Goal: Task Accomplishment & Management: Complete application form

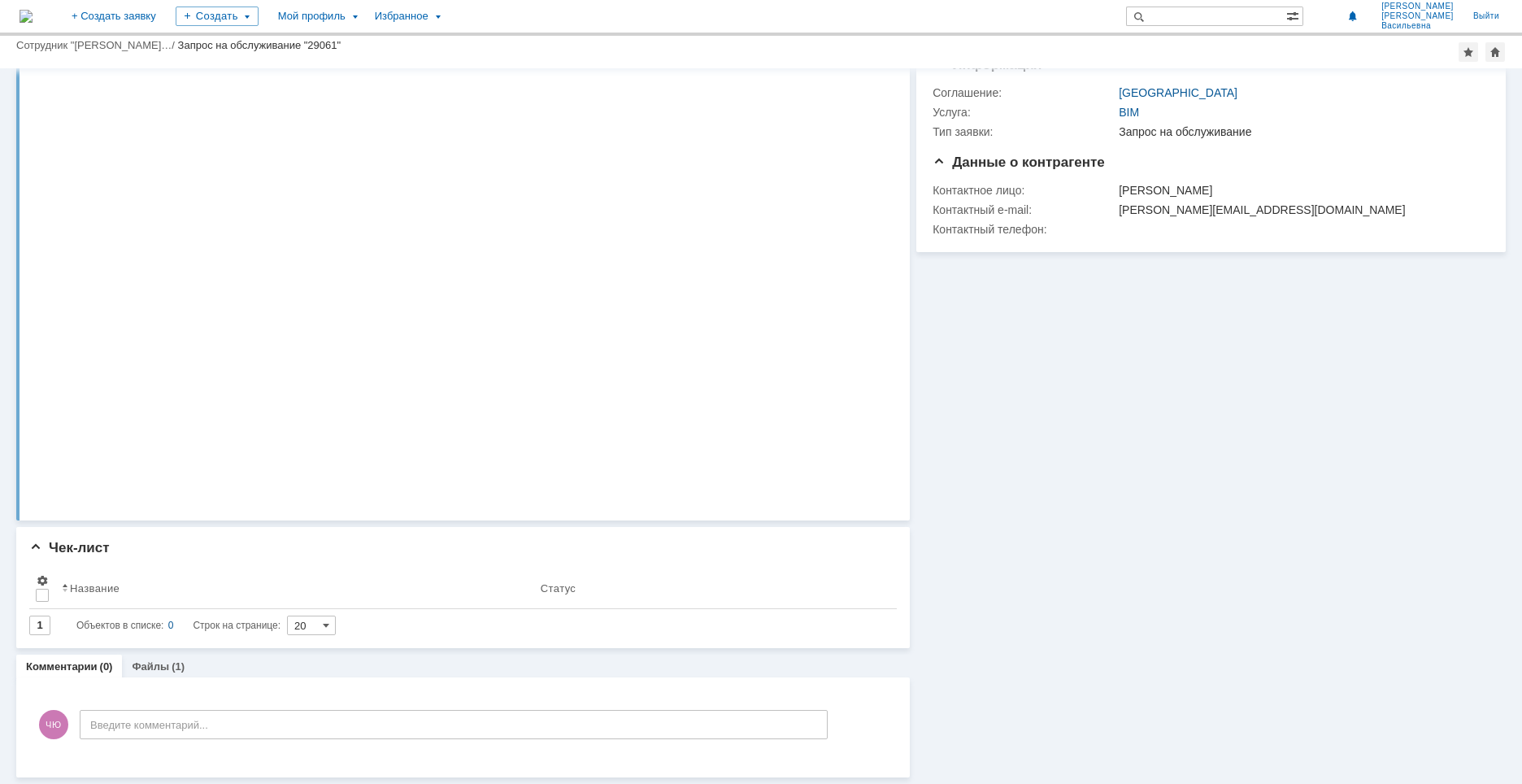
scroll to position [110, 0]
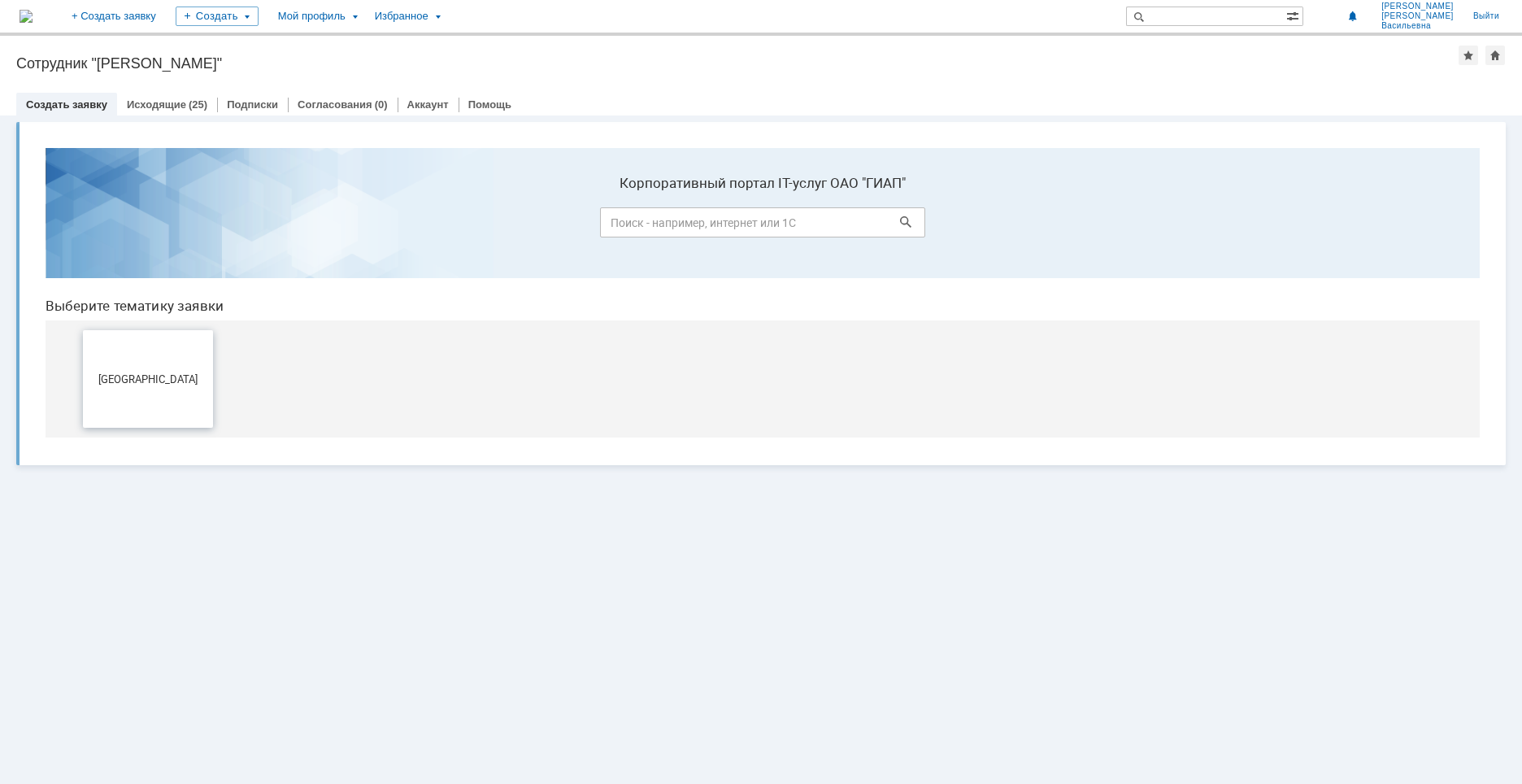
click at [148, 369] on button "[GEOGRAPHIC_DATA]" at bounding box center [148, 378] width 130 height 98
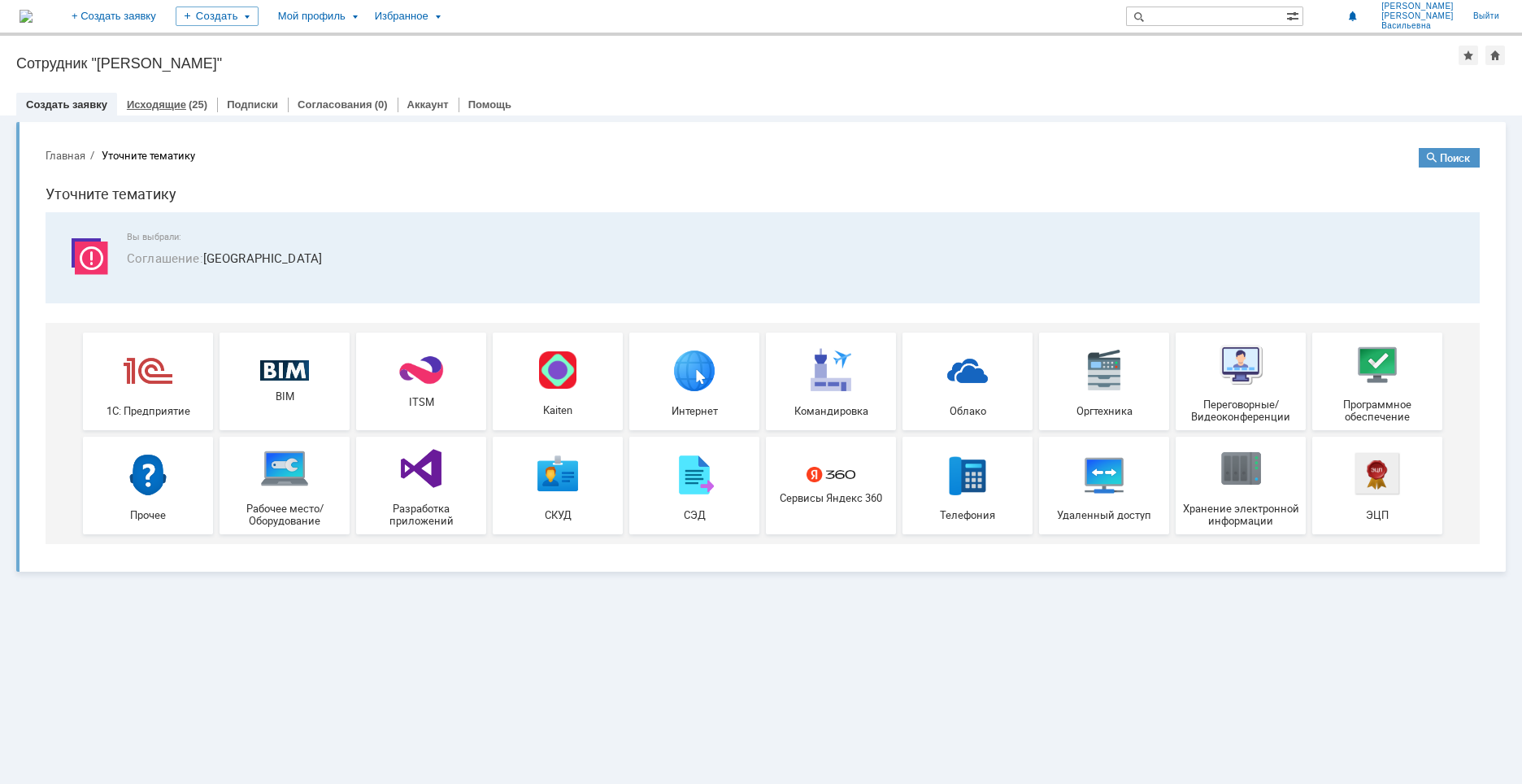
click at [175, 107] on link "Исходящие" at bounding box center [156, 105] width 60 height 13
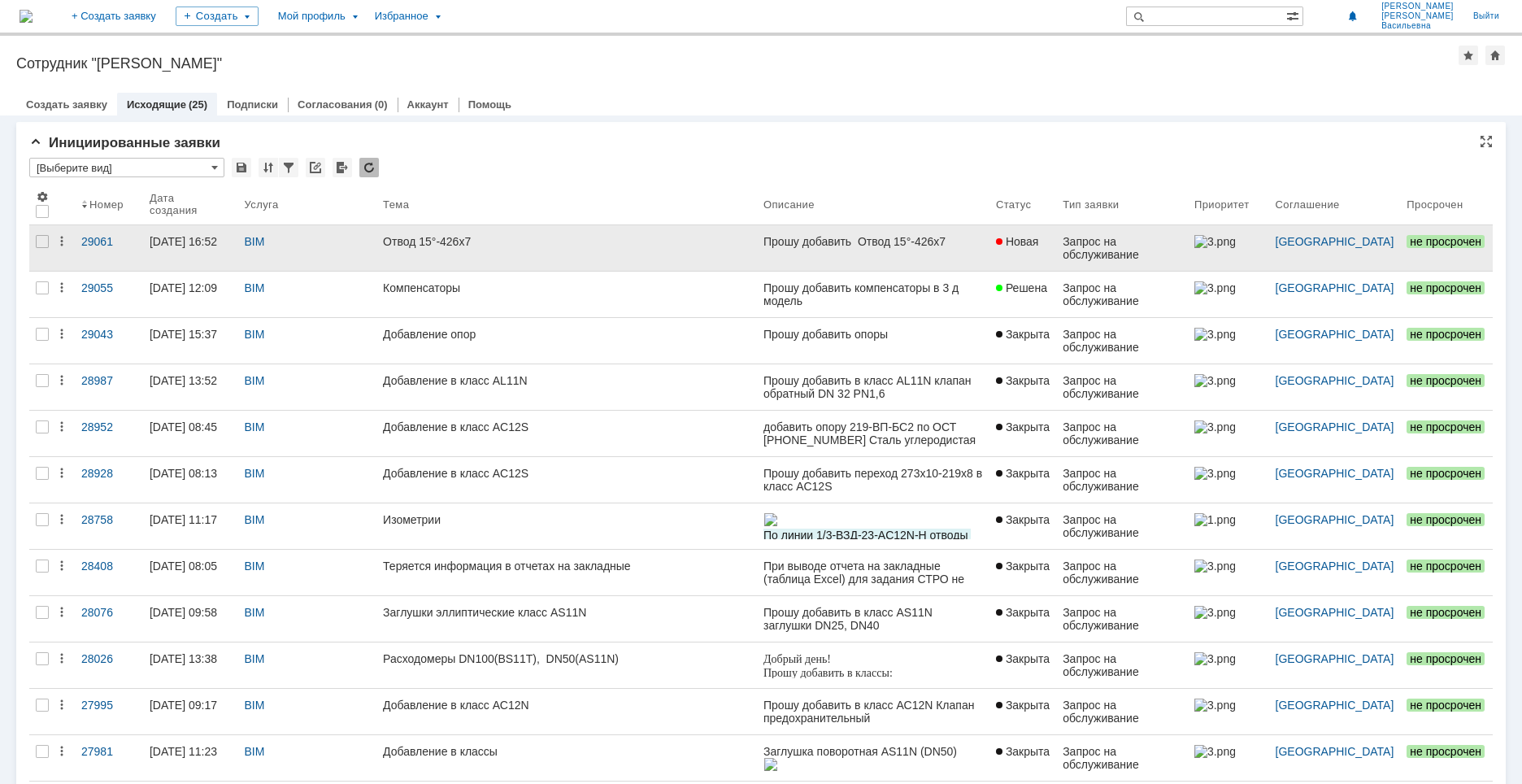
click at [537, 242] on div "Отвод 15°-426х7" at bounding box center [566, 241] width 368 height 13
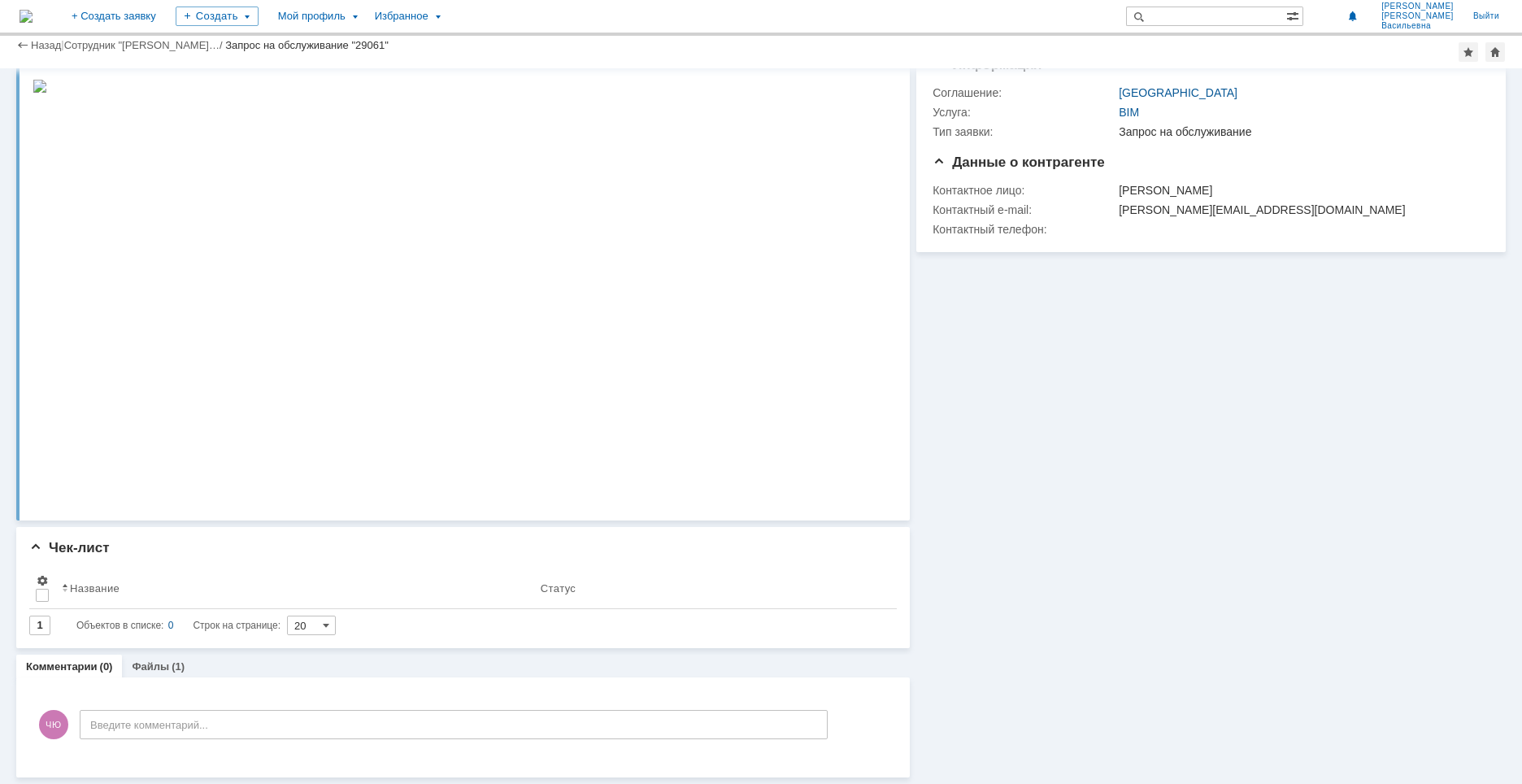
scroll to position [110, 0]
click at [158, 667] on link "Файлы" at bounding box center [150, 667] width 37 height 13
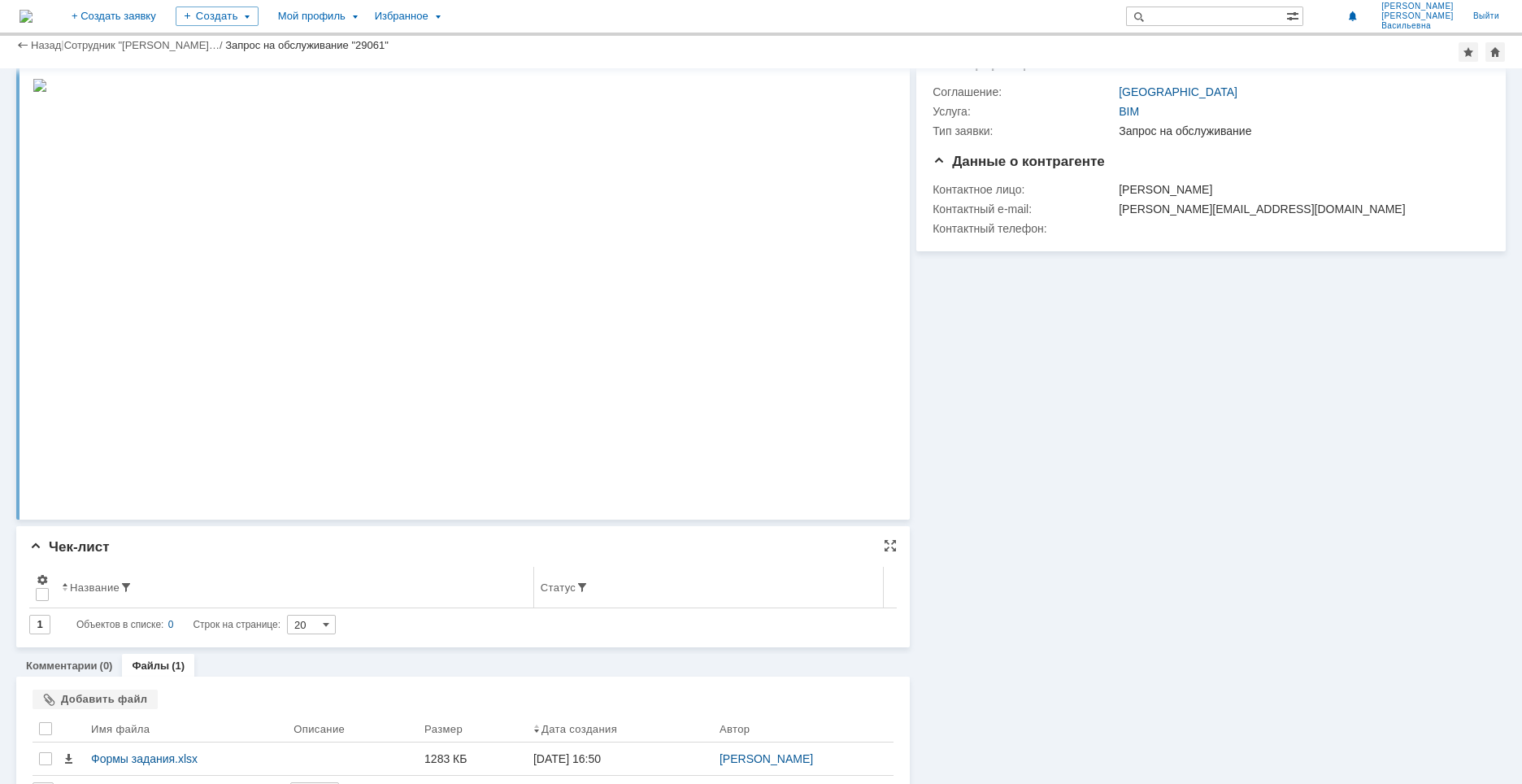
scroll to position [148, 0]
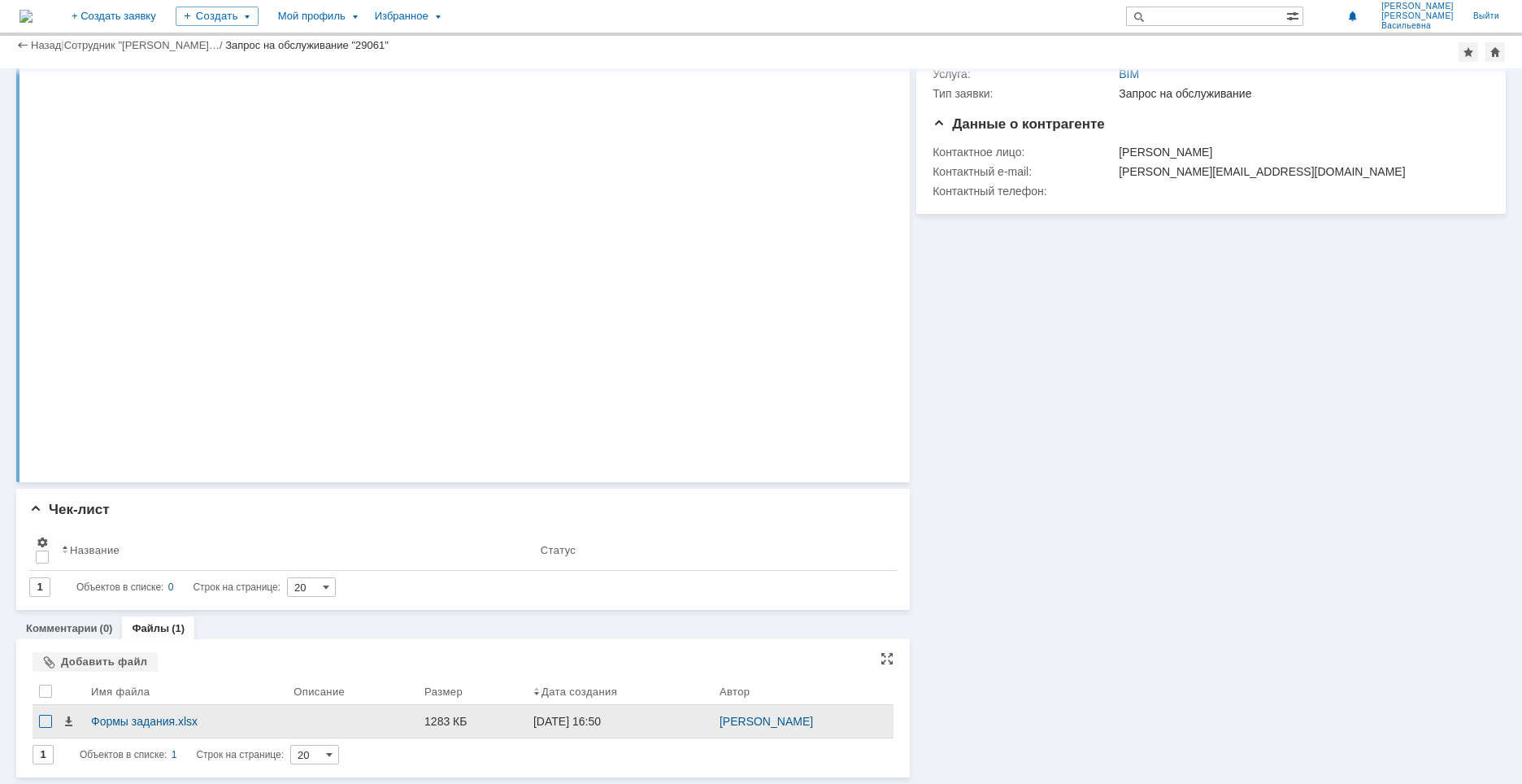
click at [49, 723] on div at bounding box center [45, 721] width 13 height 13
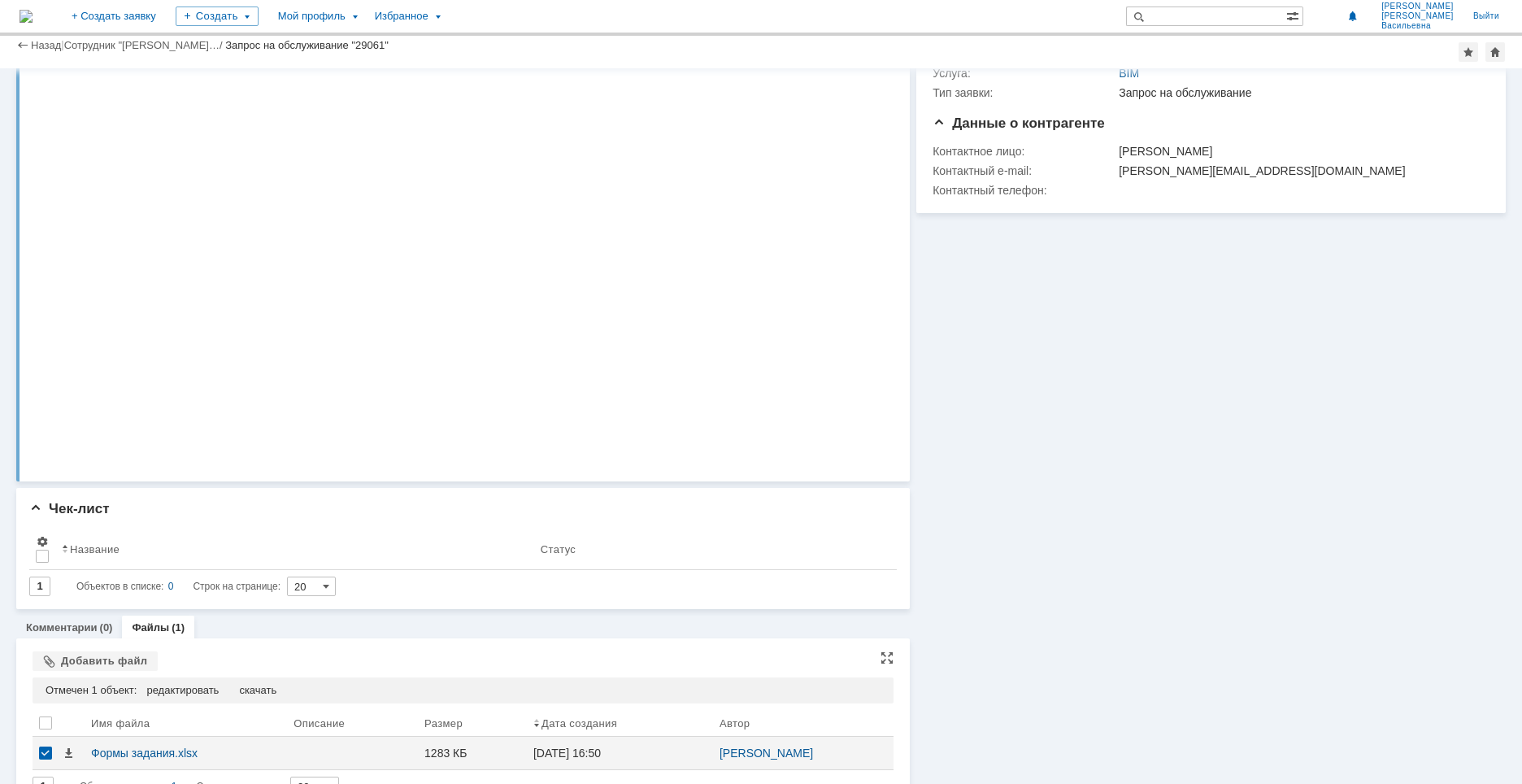
scroll to position [181, 0]
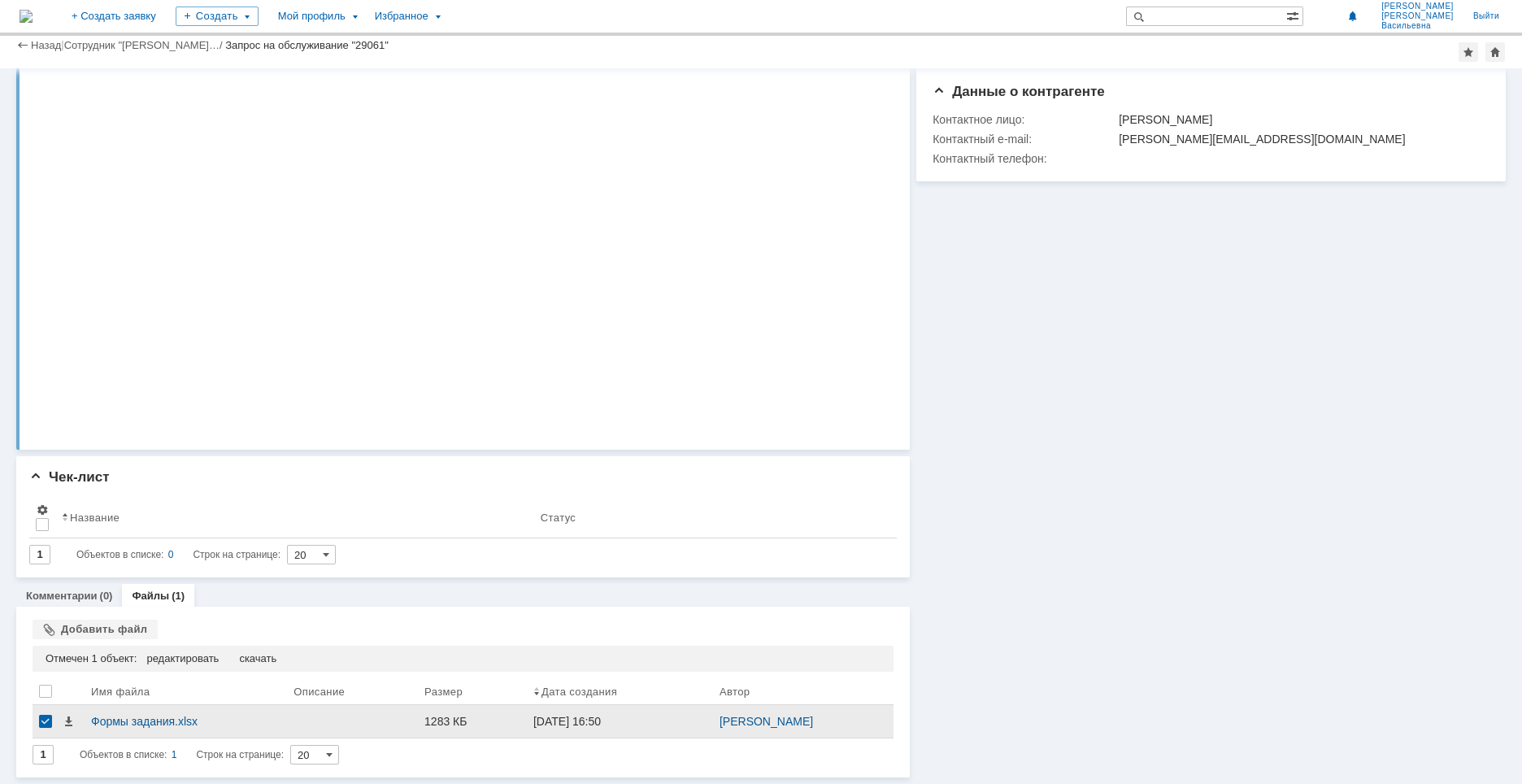
click at [45, 723] on div at bounding box center [45, 721] width 13 height 13
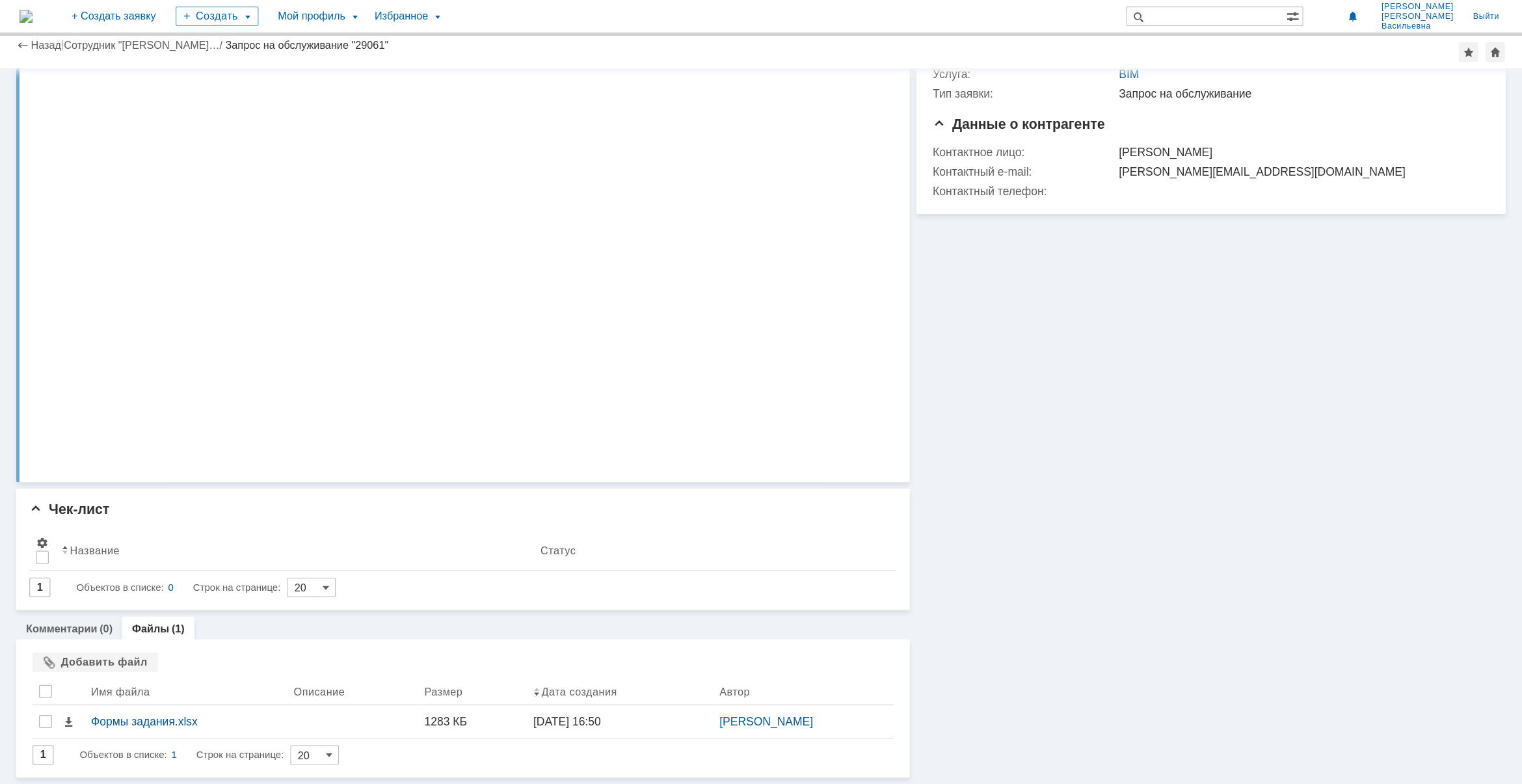
scroll to position [0, 0]
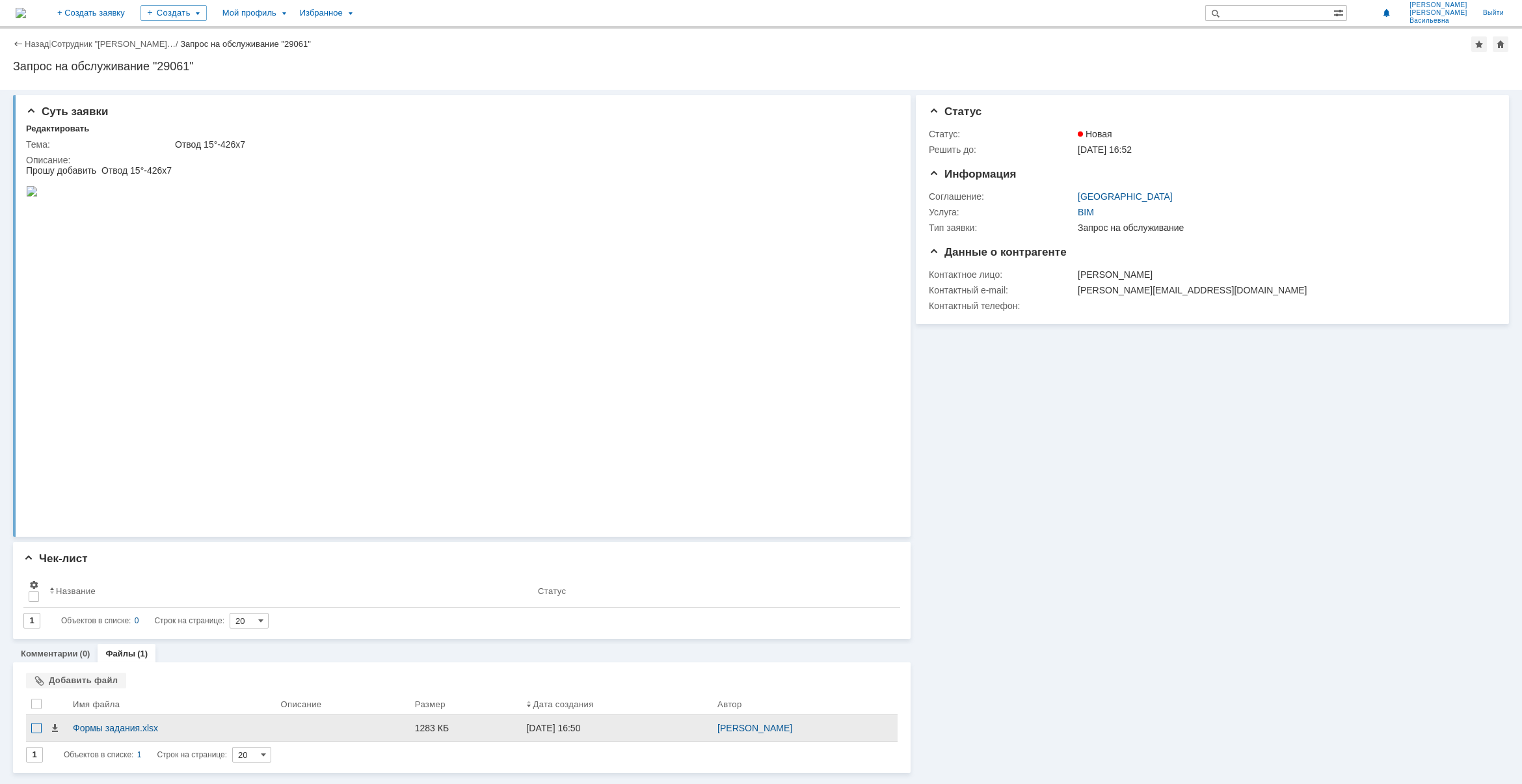
click at [36, 626] on div at bounding box center [36, 728] width 10 height 10
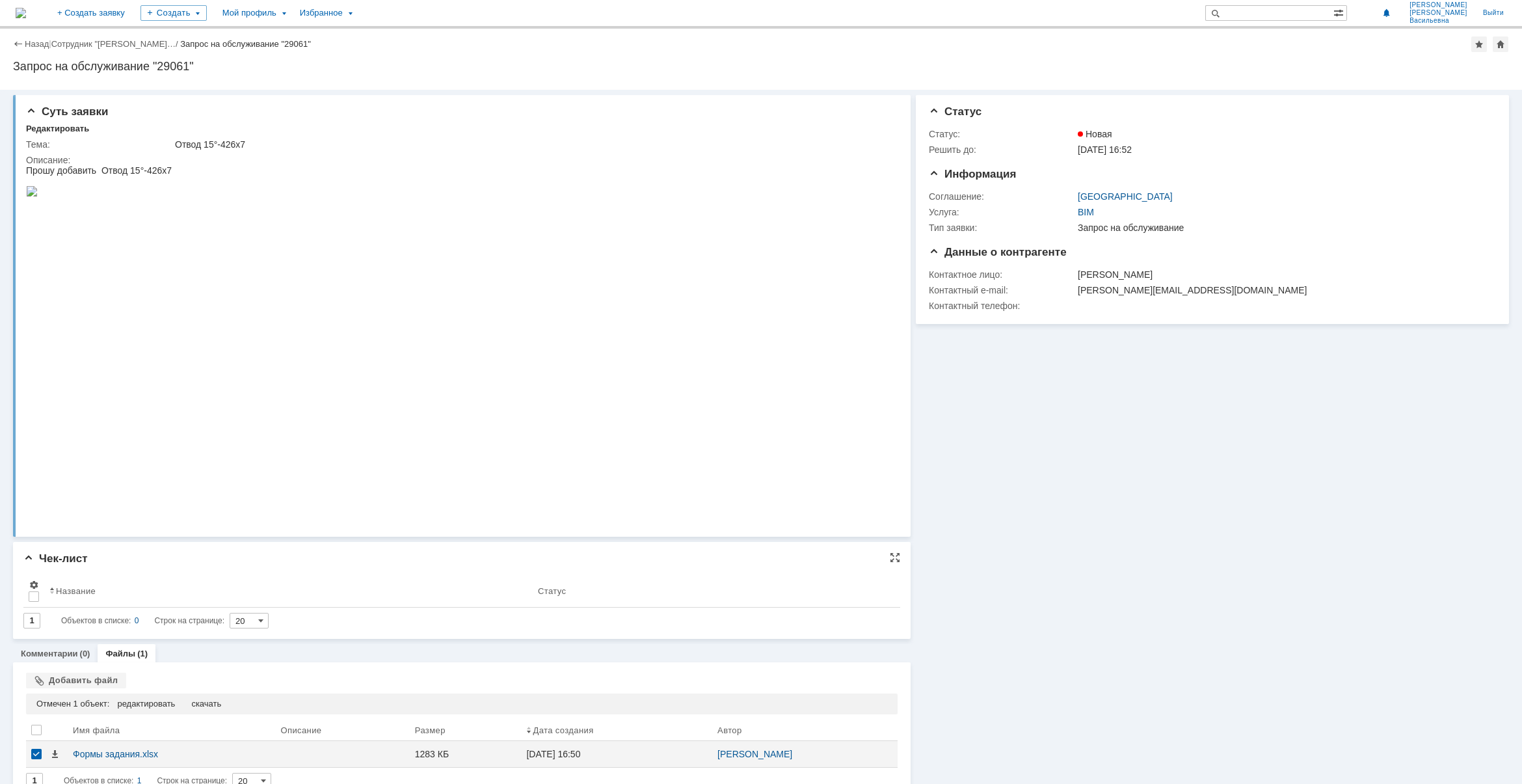
scroll to position [21, 0]
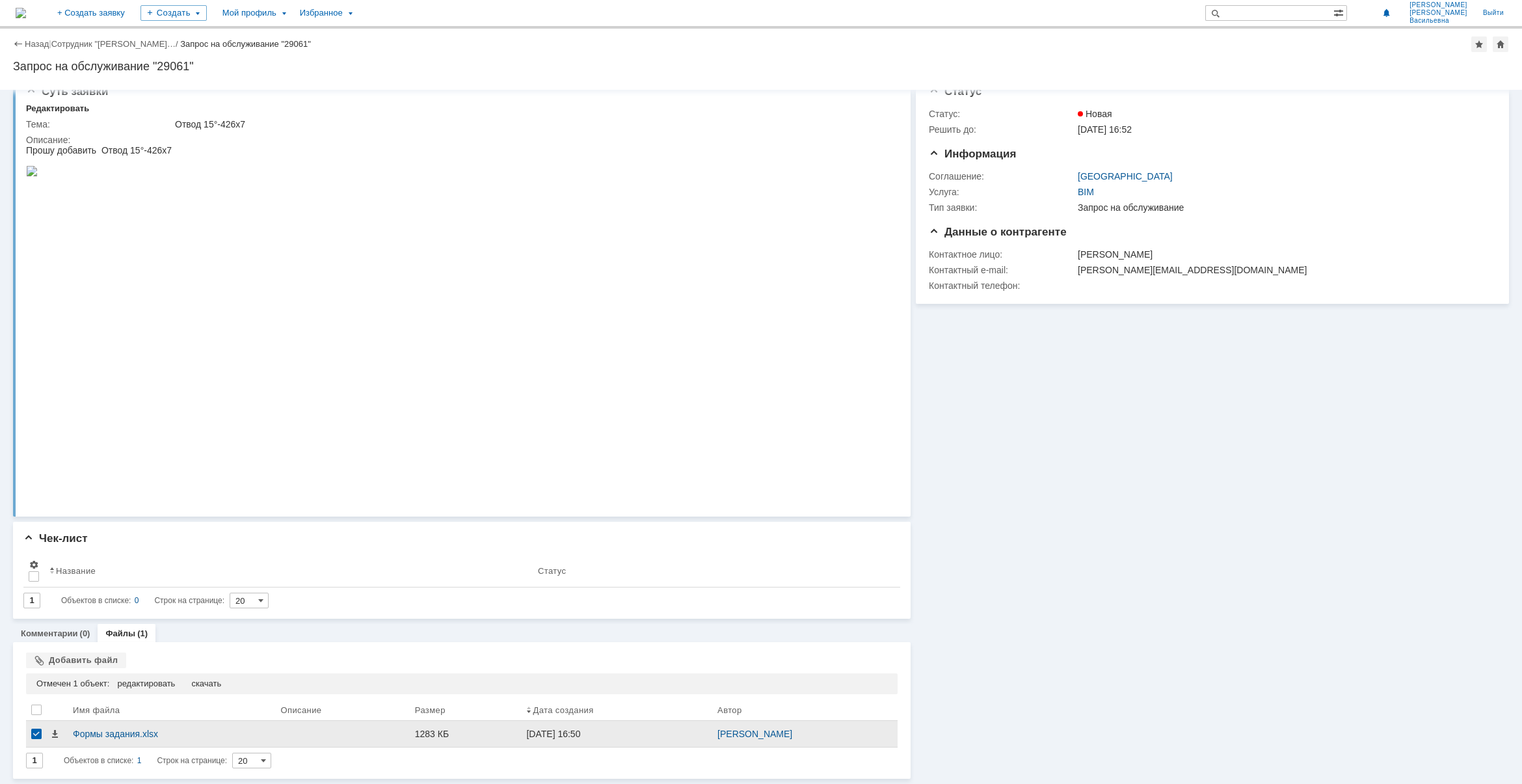
click at [36, 626] on div at bounding box center [36, 733] width 10 height 10
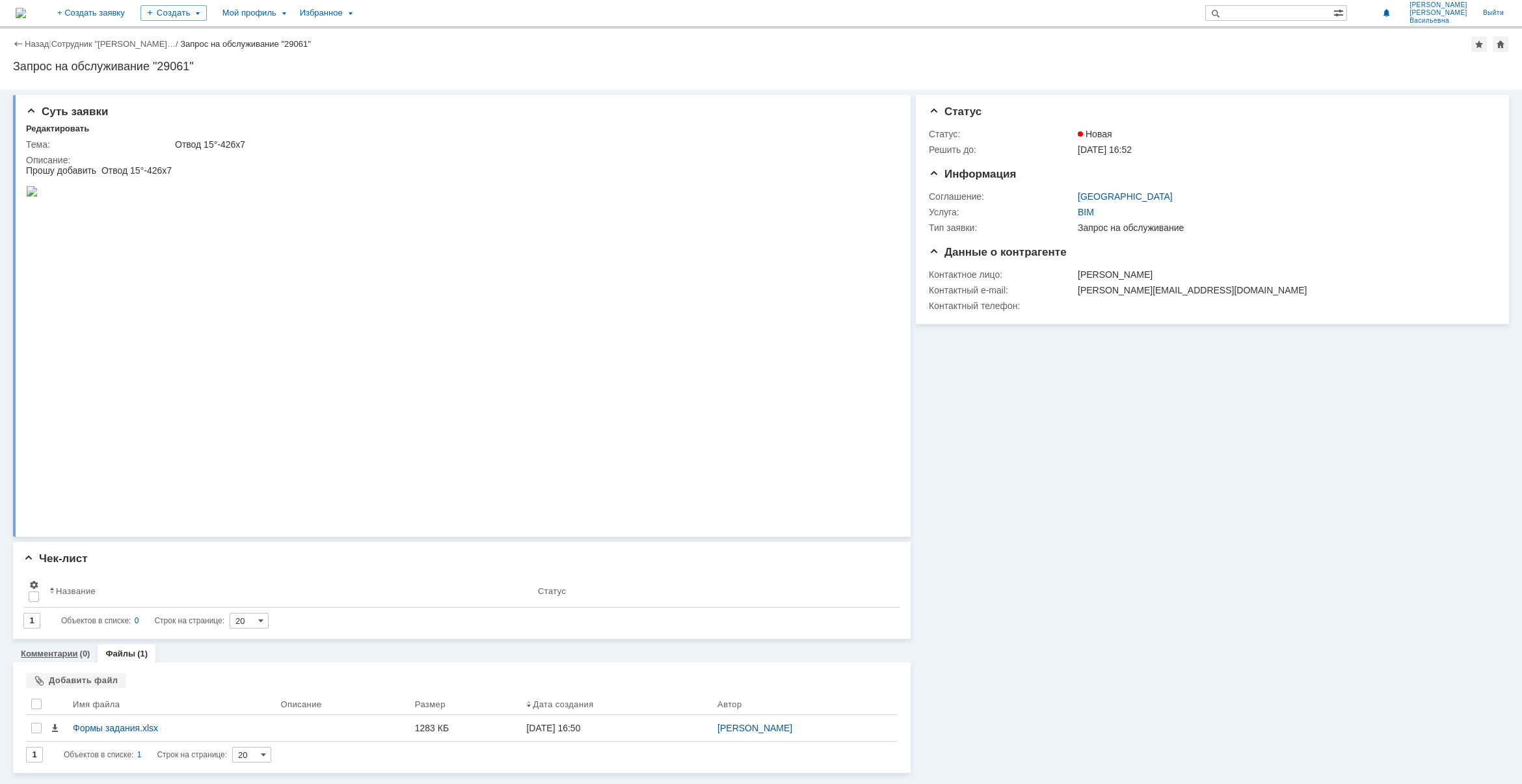
click at [66, 626] on link "Комментарии" at bounding box center [49, 653] width 57 height 10
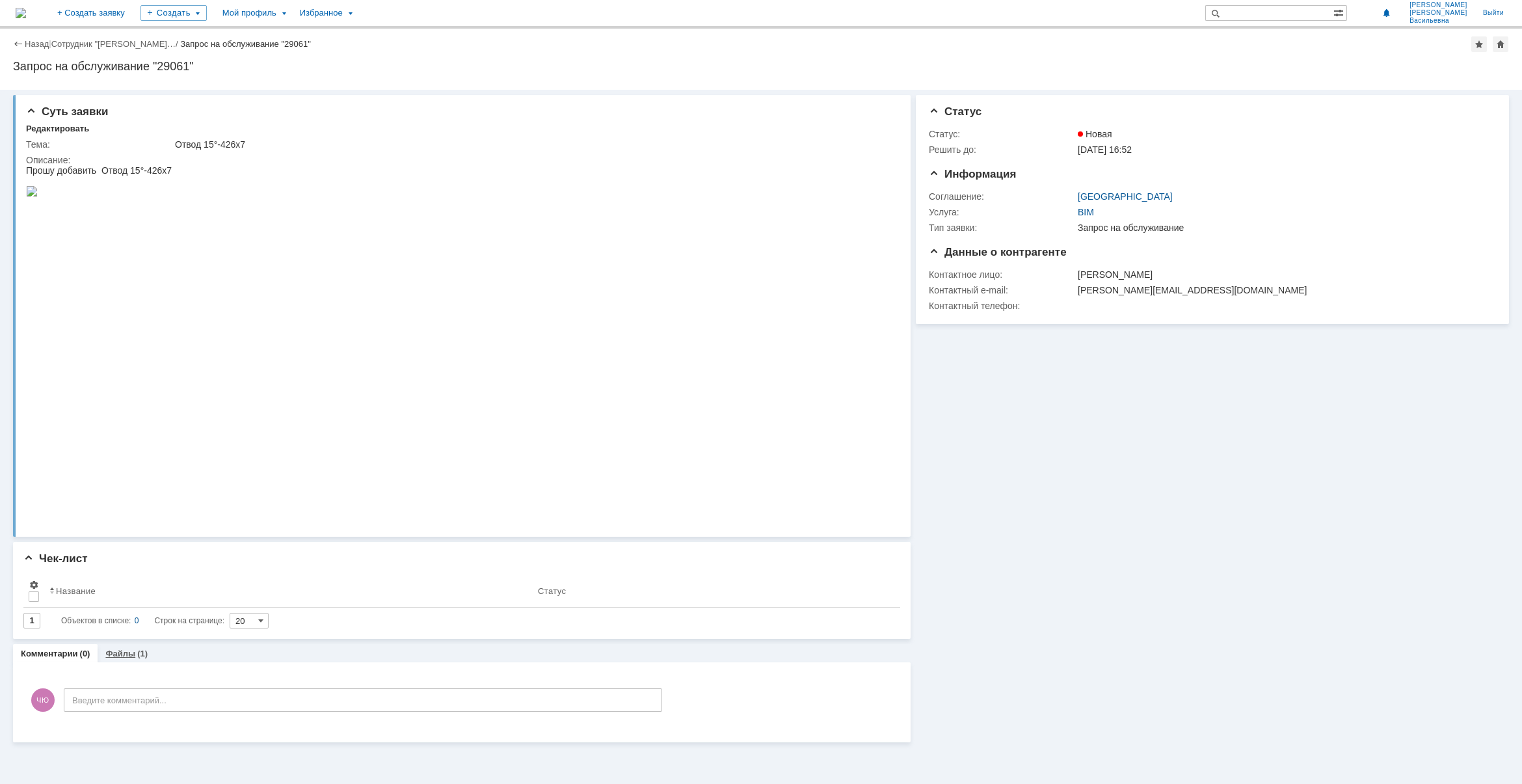
click at [135, 626] on div "Файлы (1)" at bounding box center [126, 653] width 58 height 19
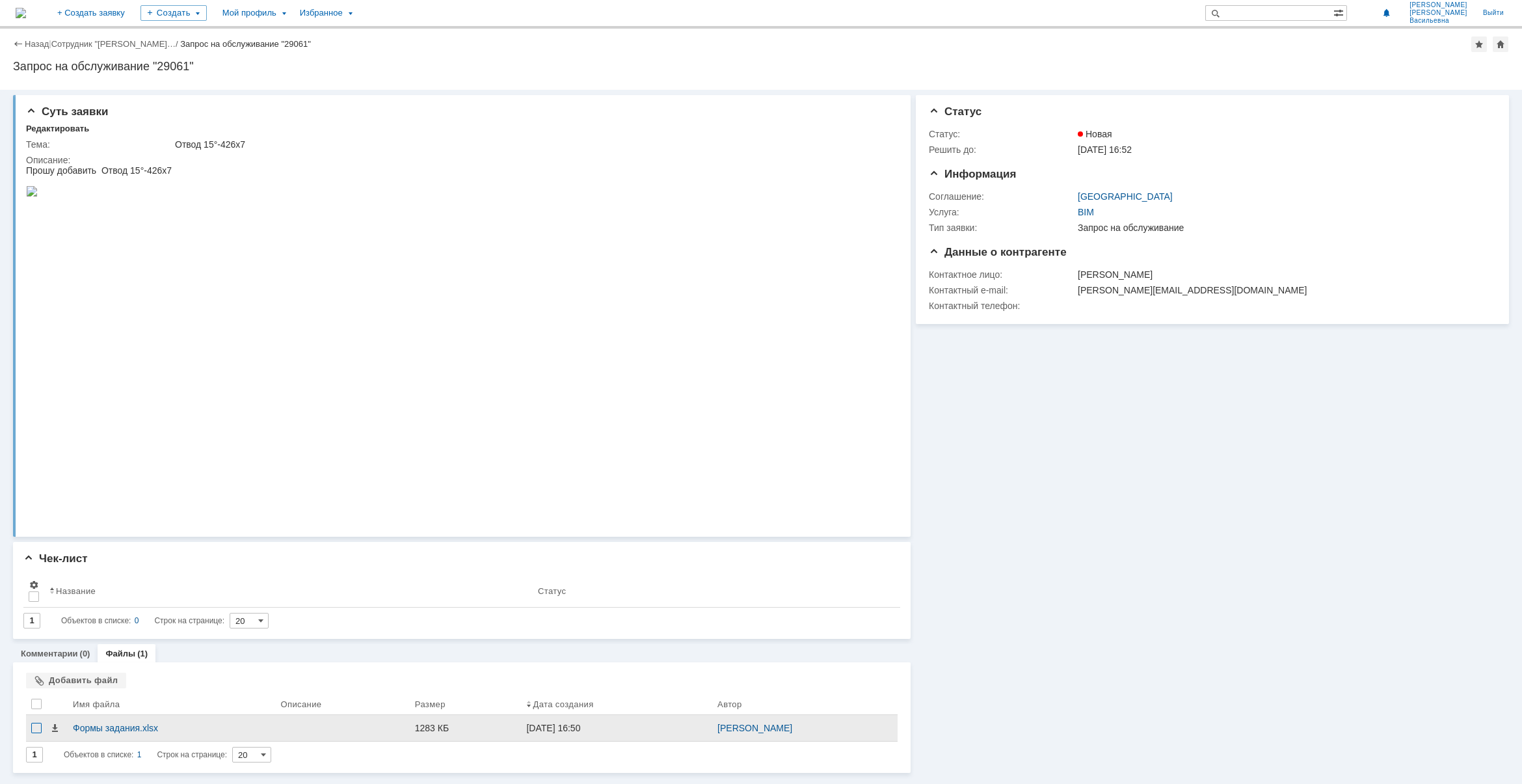
click at [31, 626] on div at bounding box center [36, 728] width 10 height 10
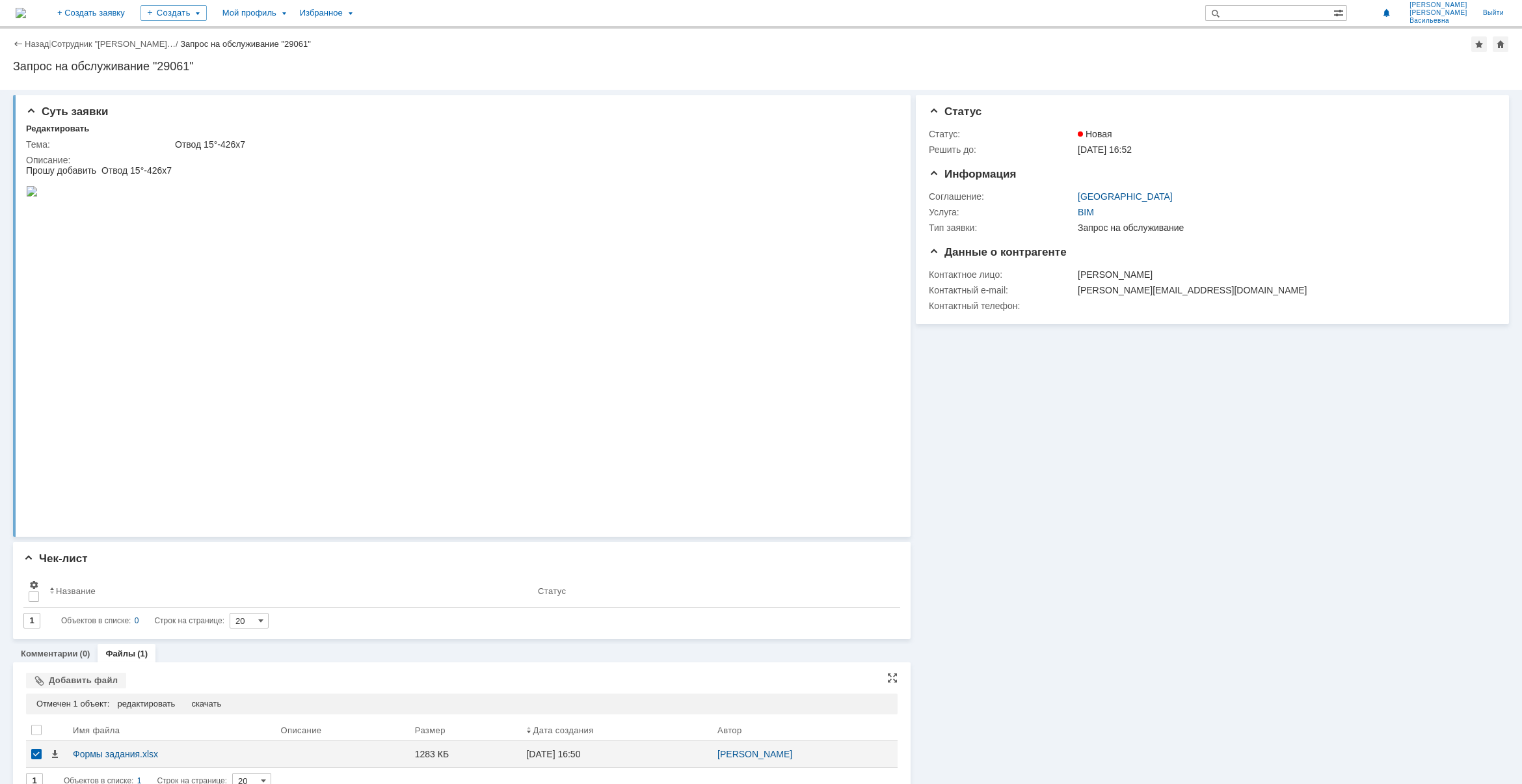
scroll to position [21, 0]
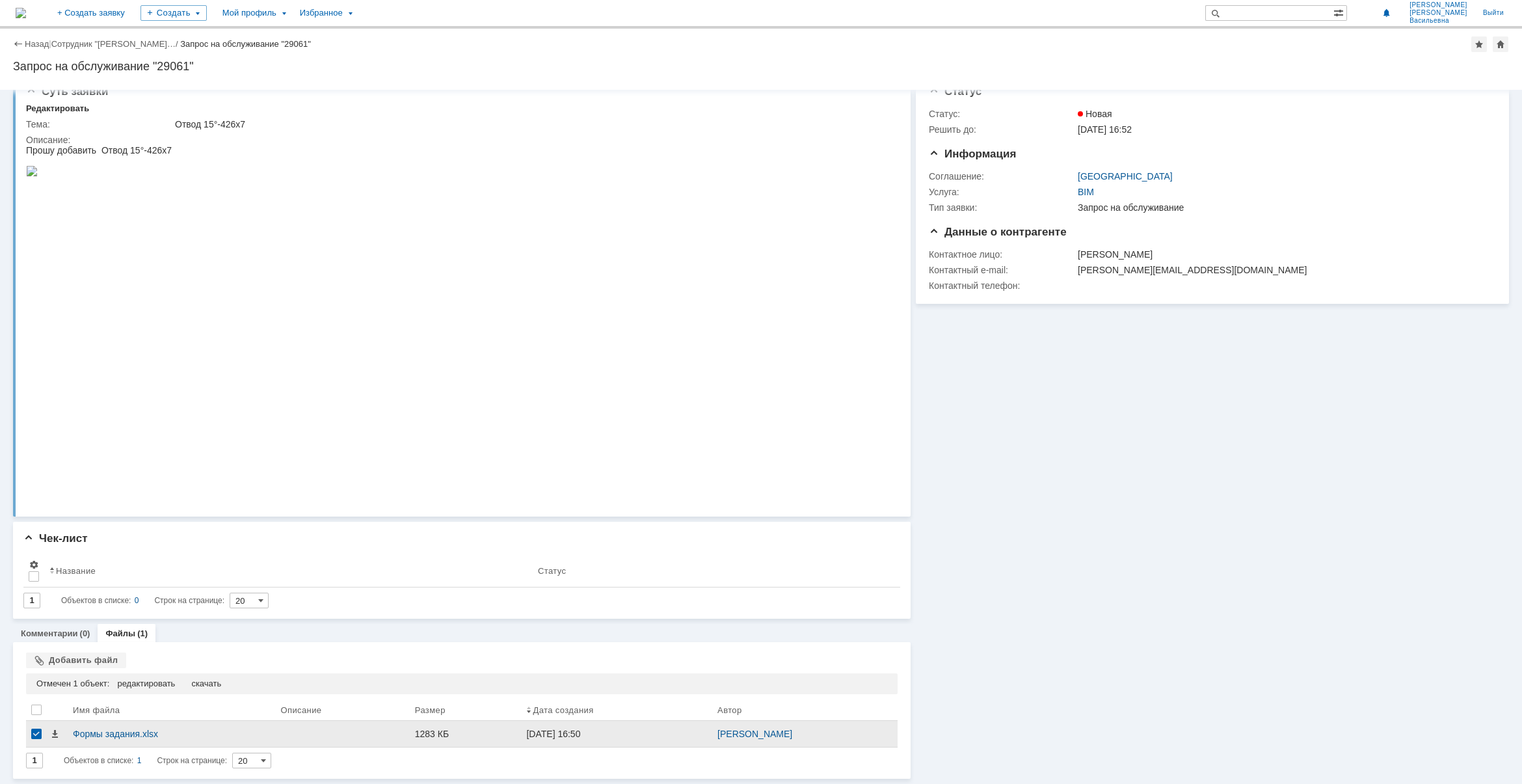
click at [36, 626] on div at bounding box center [36, 733] width 10 height 10
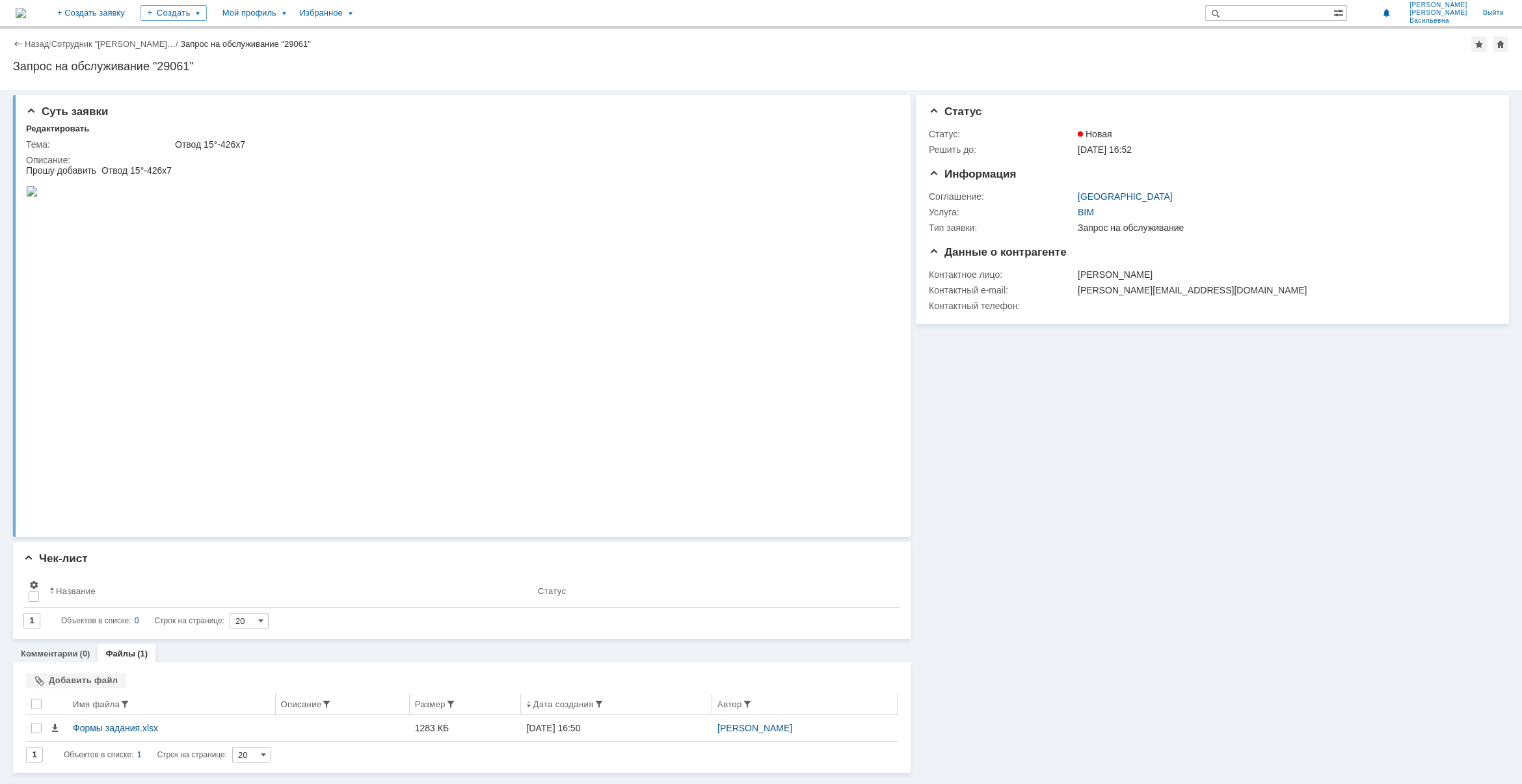
scroll to position [0, 0]
click at [33, 585] on span at bounding box center [34, 585] width 10 height 10
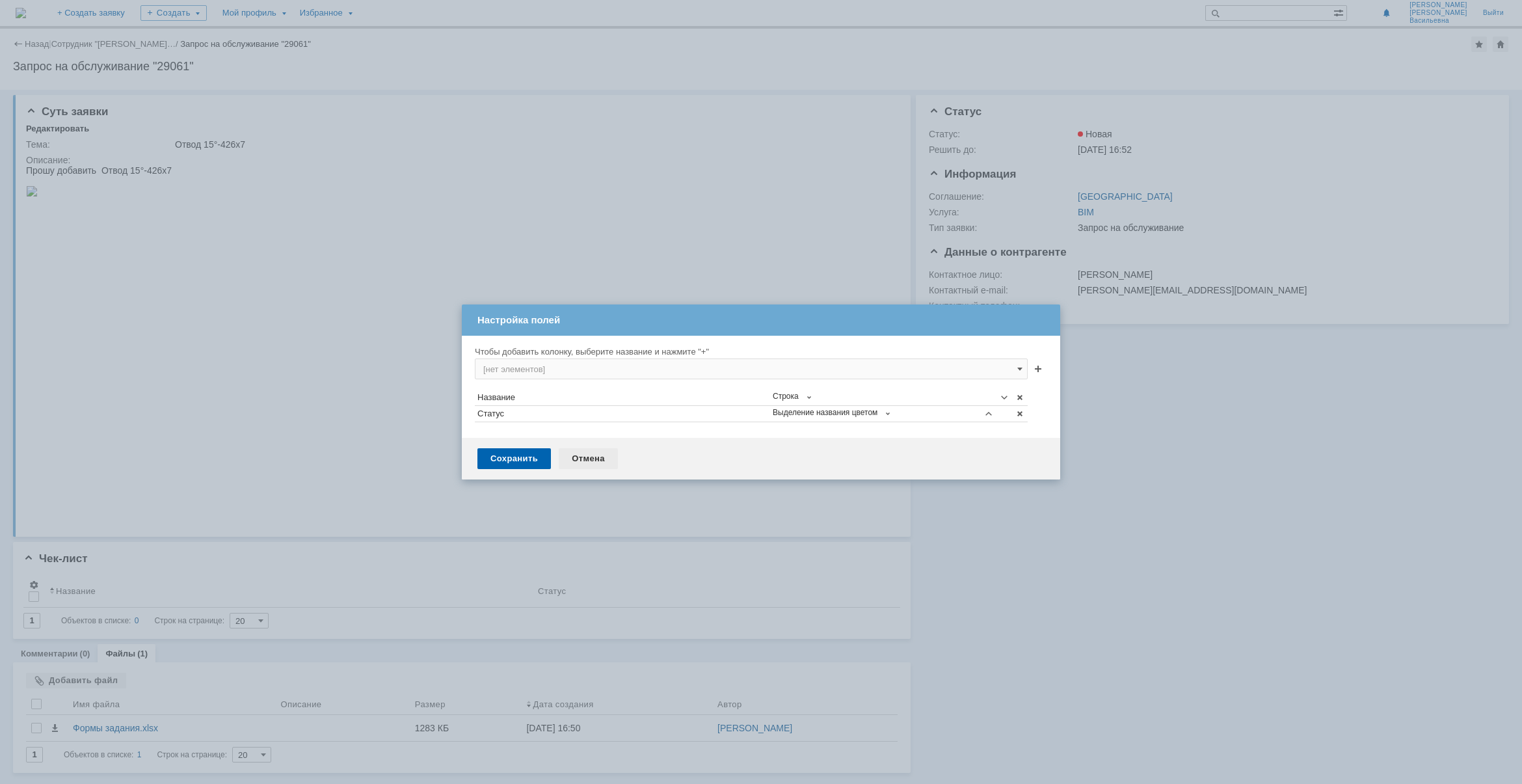
click at [584, 460] on div "Отмена" at bounding box center [588, 458] width 59 height 21
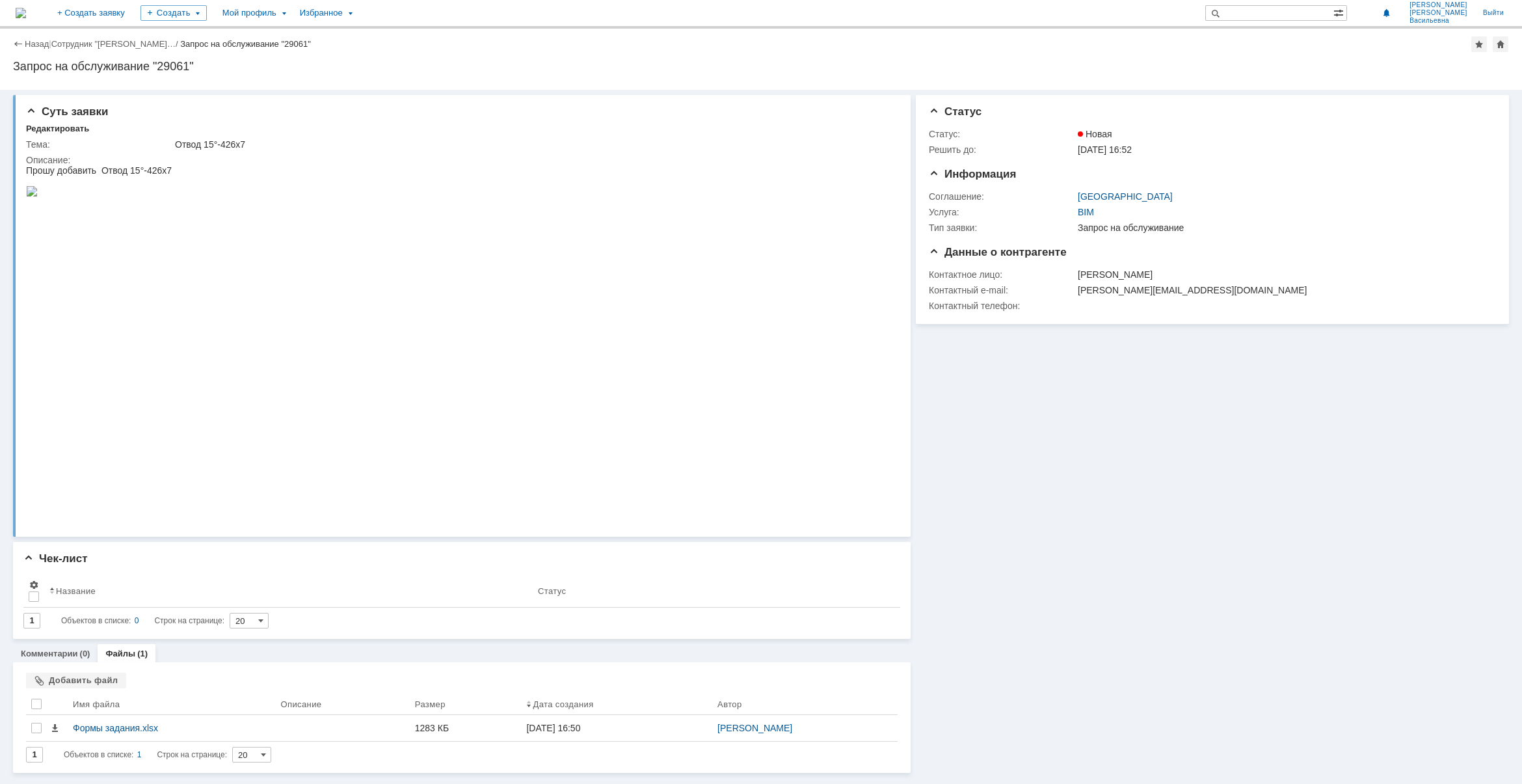
click at [26, 8] on img at bounding box center [21, 13] width 10 height 10
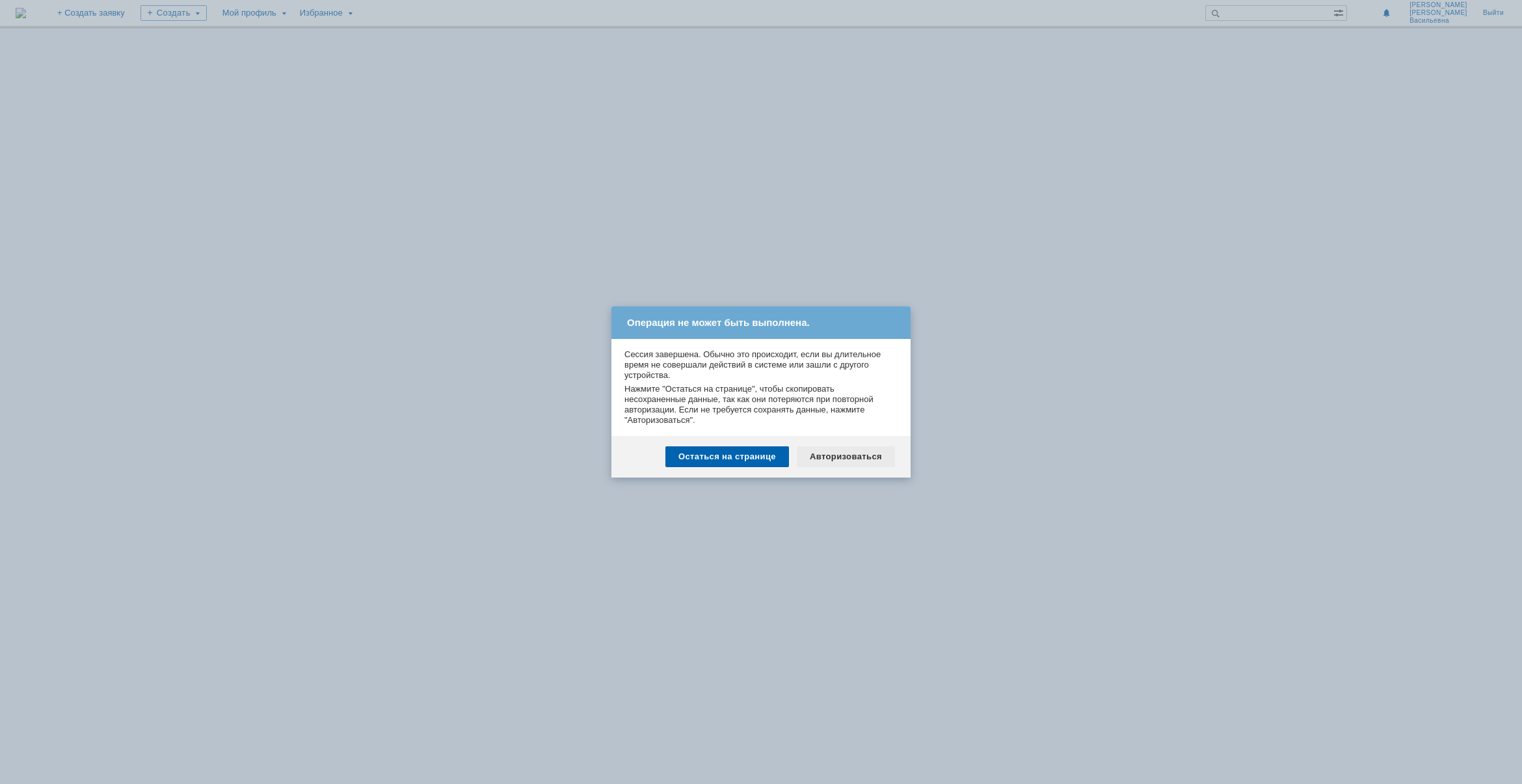
click at [870, 459] on div "Авторизоваться" at bounding box center [846, 457] width 98 height 21
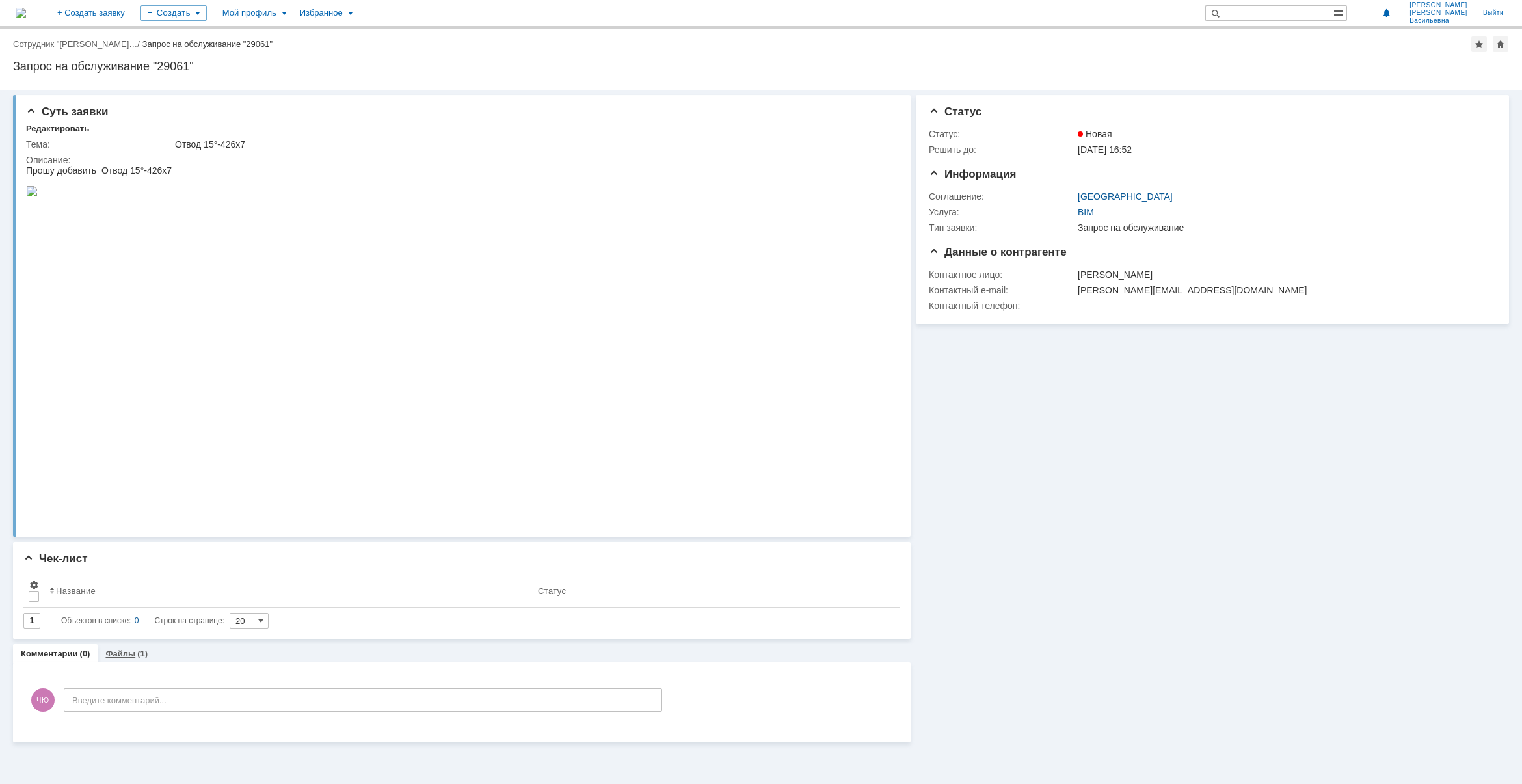
click at [131, 649] on link "Файлы" at bounding box center [120, 653] width 30 height 10
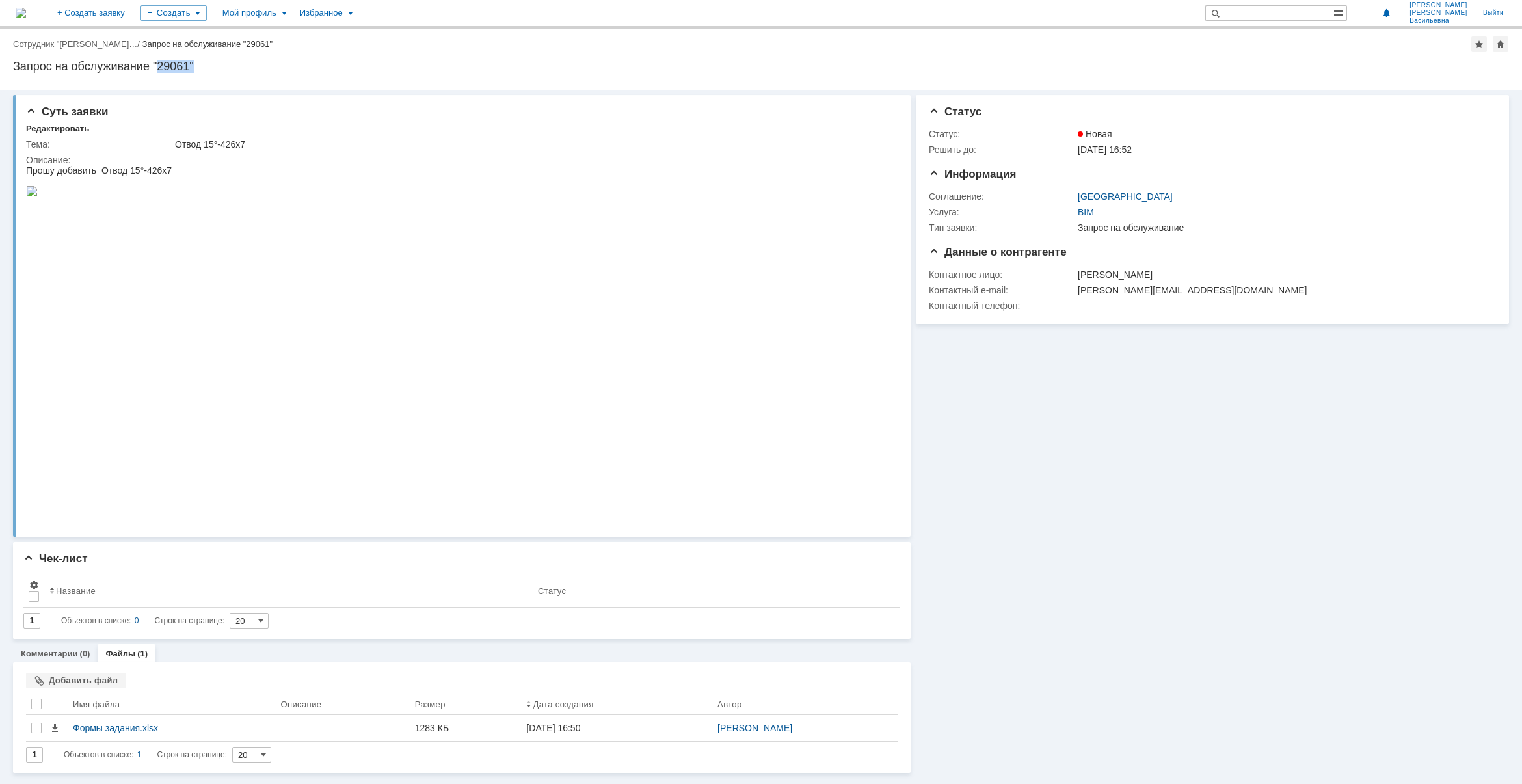
drag, startPoint x: 157, startPoint y: 62, endPoint x: 236, endPoint y: 63, distance: 79.0
click at [236, 63] on div "Запрос на обслуживание "29061"" at bounding box center [761, 66] width 1496 height 13
click at [531, 199] on html "Прошу добавить Отвод 15°-426х7" at bounding box center [458, 182] width 865 height 33
click at [1234, 421] on div "Информация Статус Статус: Новая Решить до: 14.08.2025 16:52 Информация Соглашен…" at bounding box center [1210, 431] width 598 height 683
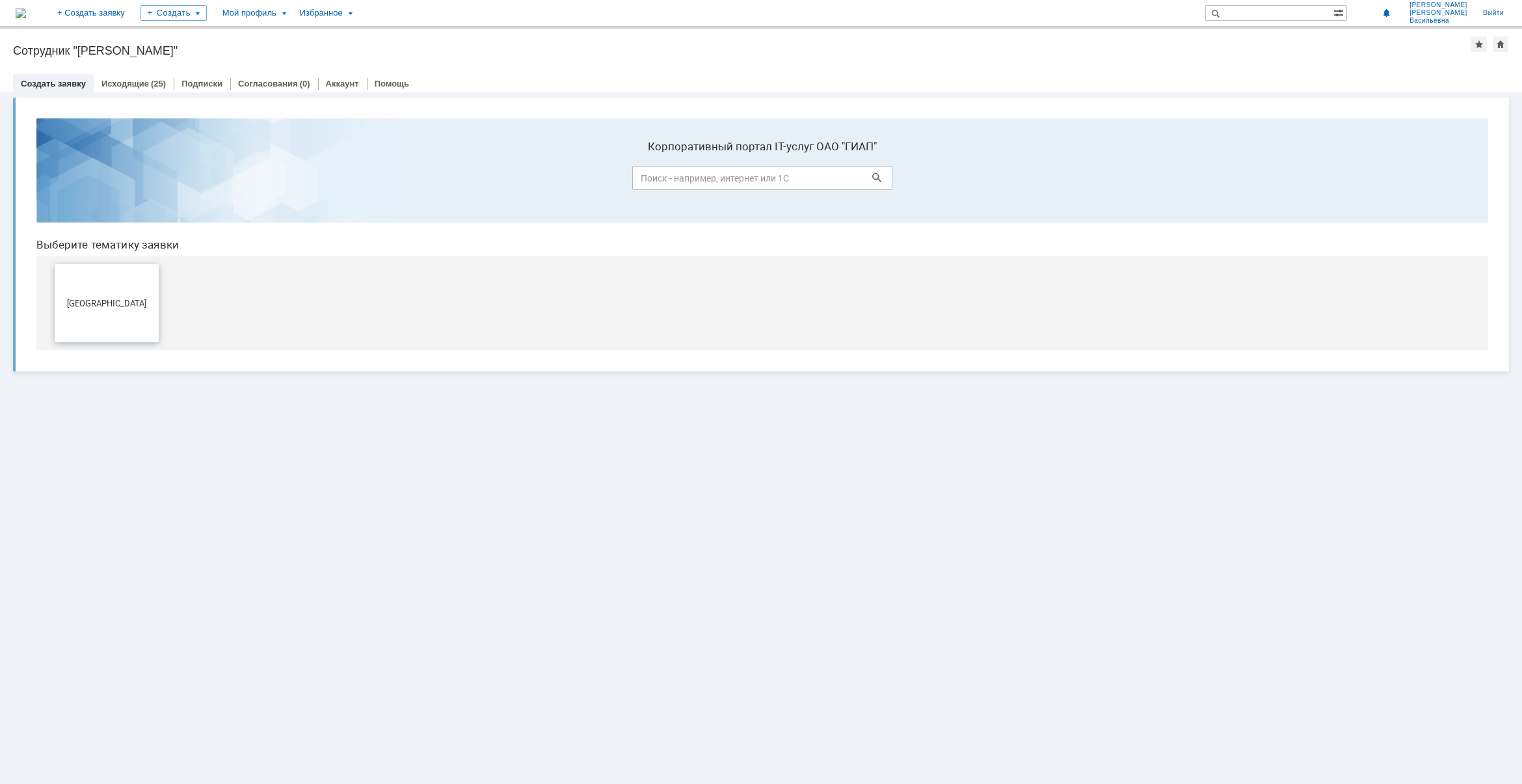
click at [103, 301] on span "[GEOGRAPHIC_DATA]" at bounding box center [106, 303] width 96 height 10
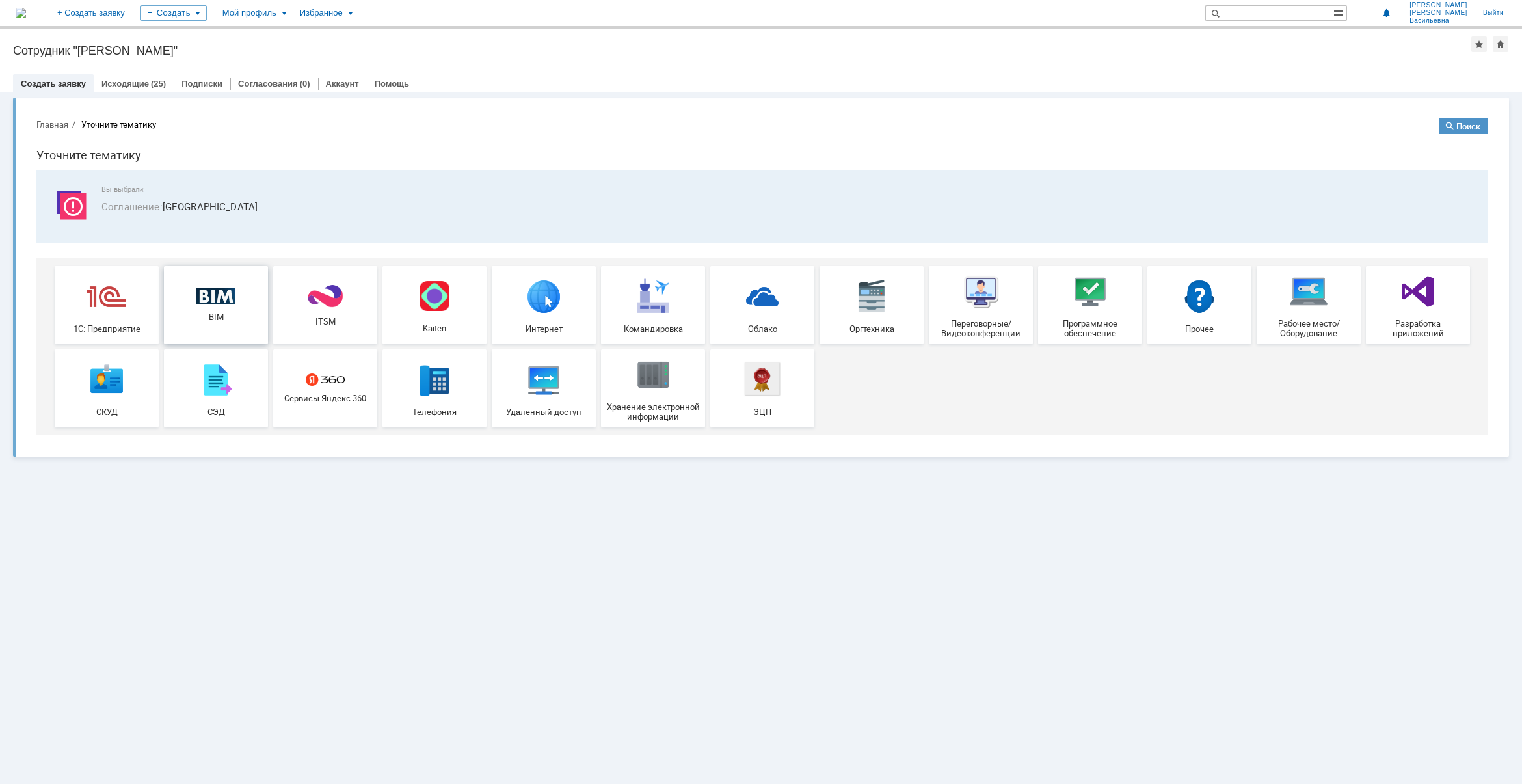
click at [228, 296] on img at bounding box center [216, 296] width 39 height 17
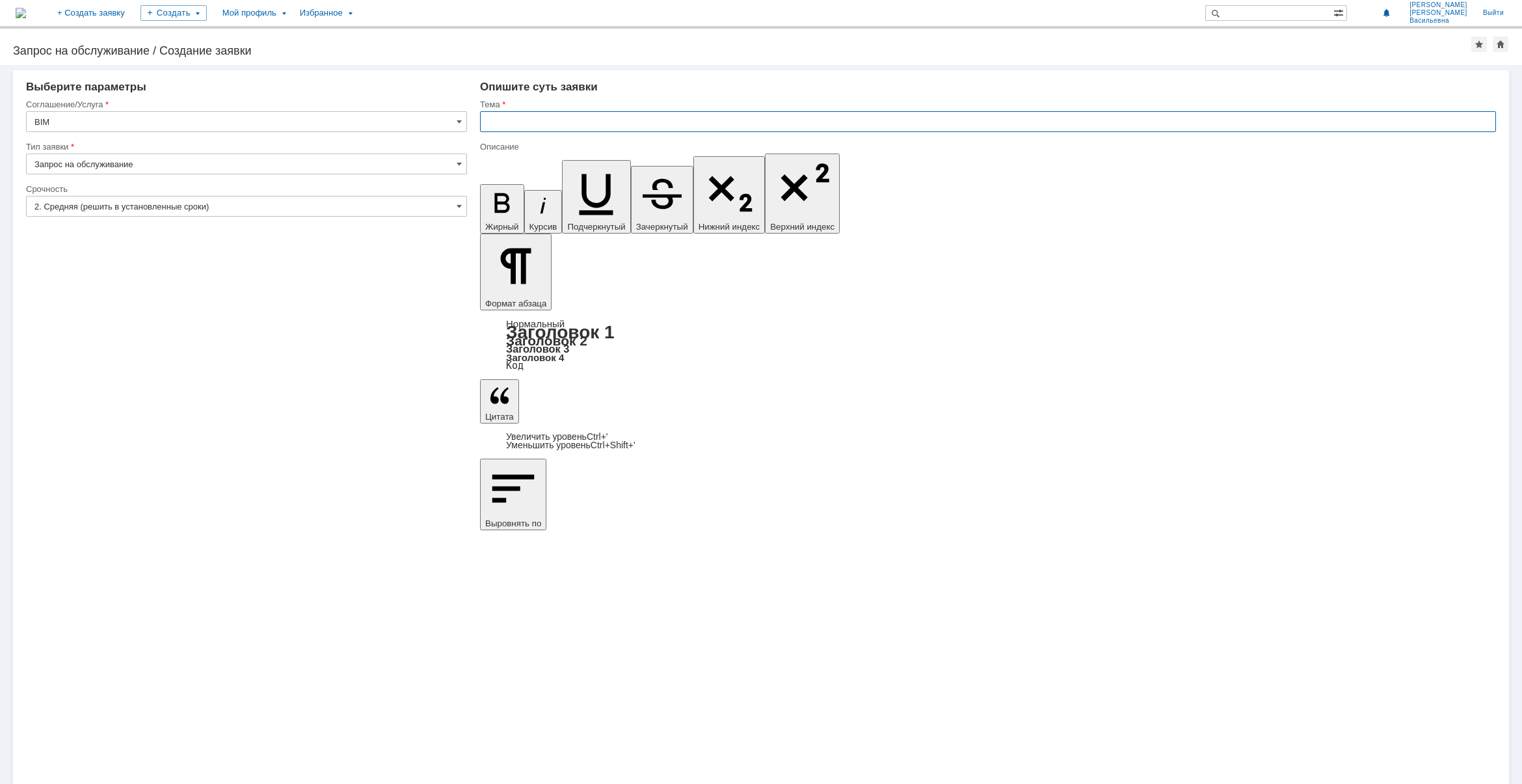
click at [571, 118] on input "text" at bounding box center [988, 121] width 1016 height 21
click at [548, 116] on input "text" at bounding box center [988, 121] width 1016 height 21
click at [530, 124] on input "Отвод" at bounding box center [988, 121] width 1016 height 21
drag, startPoint x: 530, startPoint y: 121, endPoint x: 372, endPoint y: 121, distance: 158.0
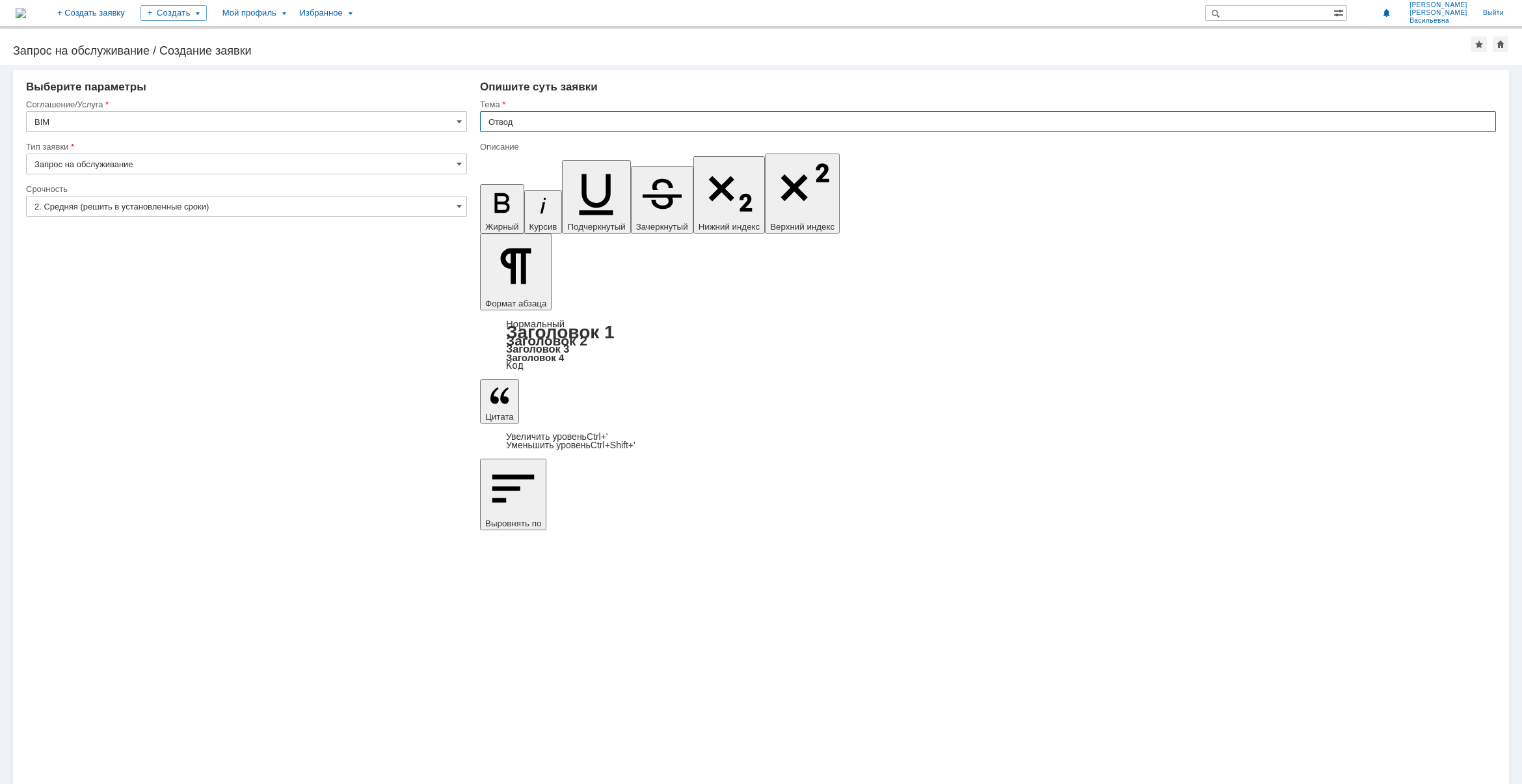
paste input "твод 15-426х6"
click at [492, 121] on input "отвод 15-426х6" at bounding box center [988, 121] width 1016 height 21
type input "Отвод 15-426х6"
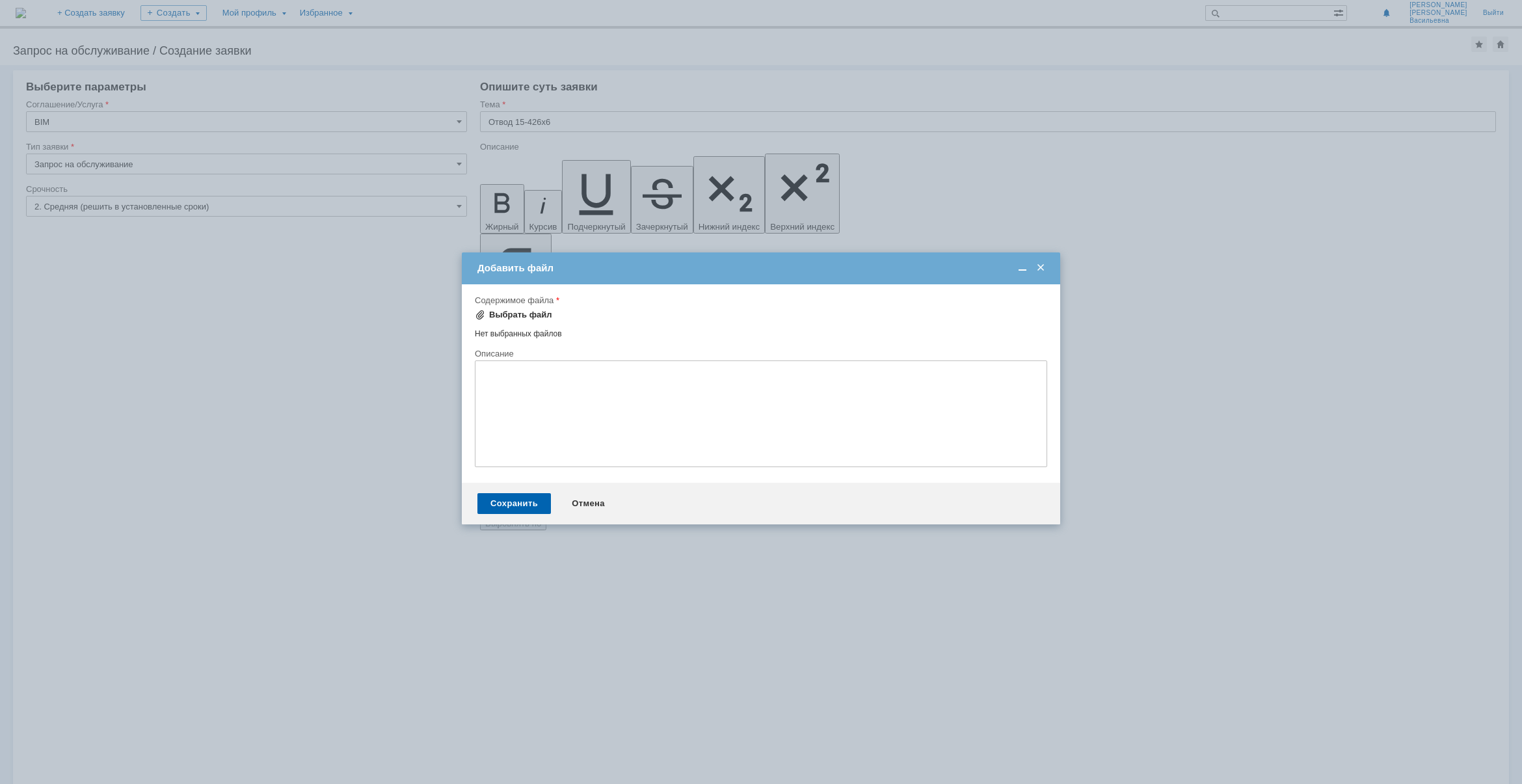
click at [528, 316] on div "Выбрать файл" at bounding box center [520, 314] width 63 height 10
click at [519, 511] on div "Сохранить" at bounding box center [515, 504] width 74 height 21
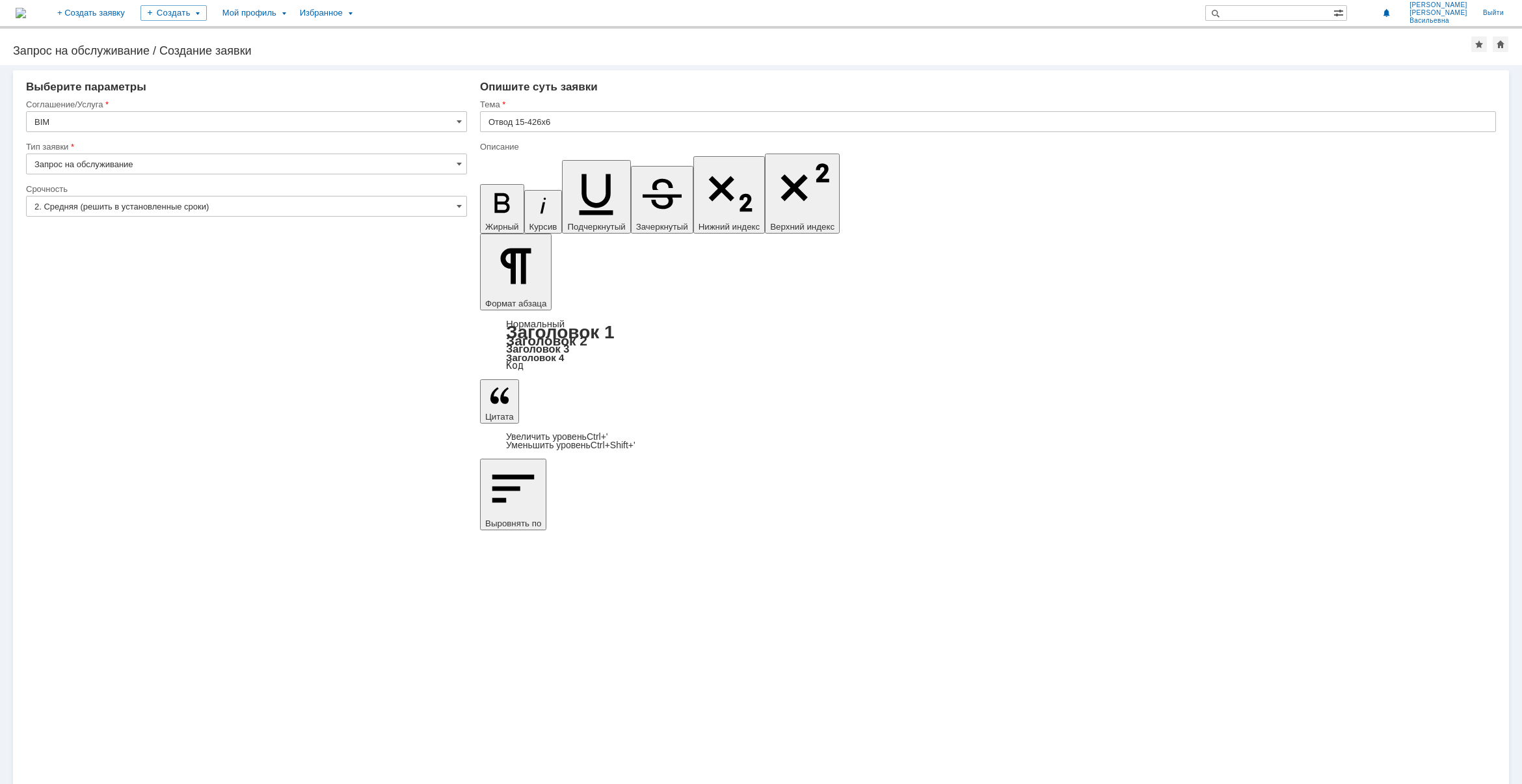
drag, startPoint x: 568, startPoint y: 5414, endPoint x: 673, endPoint y: 5409, distance: 105.1
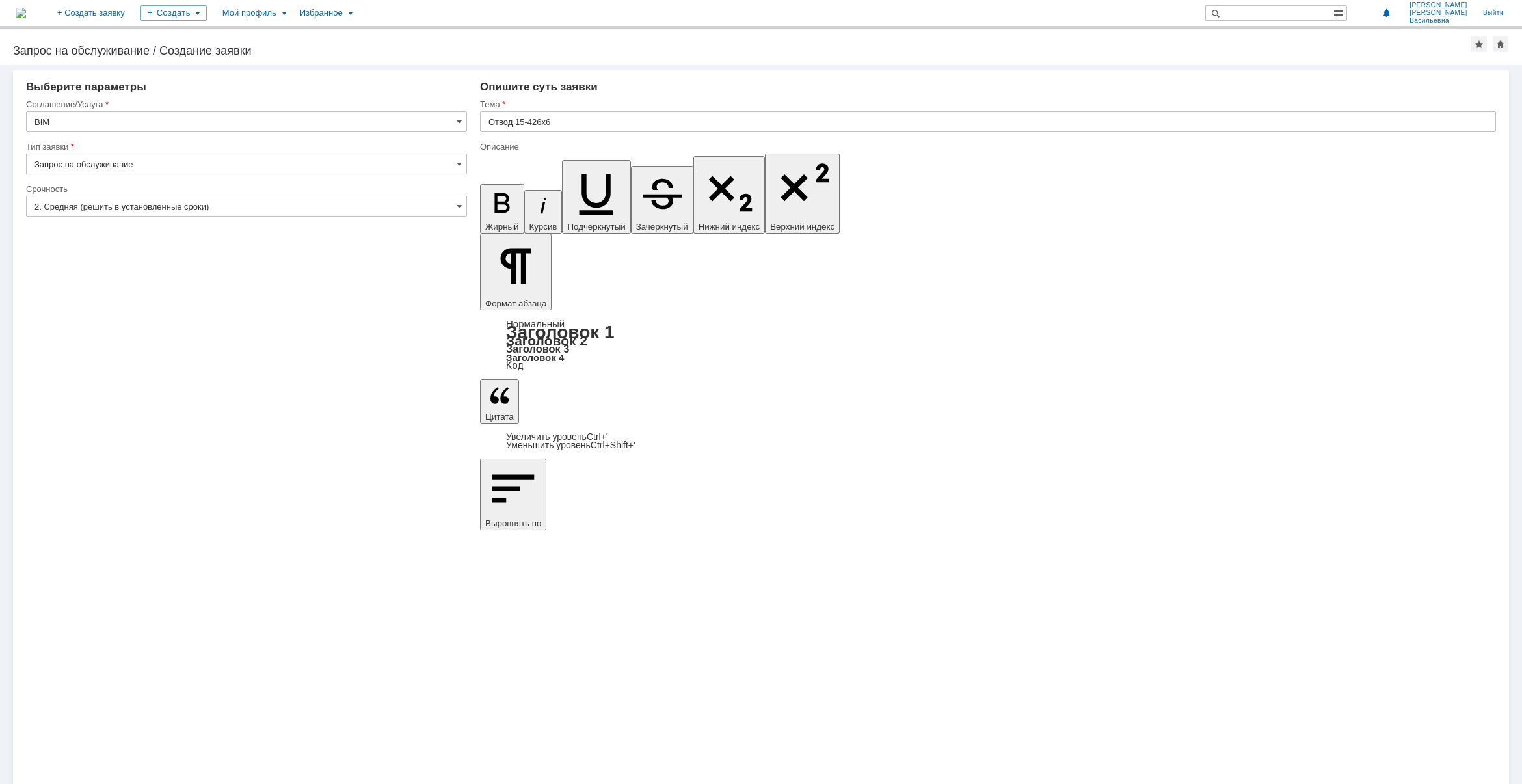
drag, startPoint x: 538, startPoint y: 5411, endPoint x: 486, endPoint y: 5414, distance: 52.1
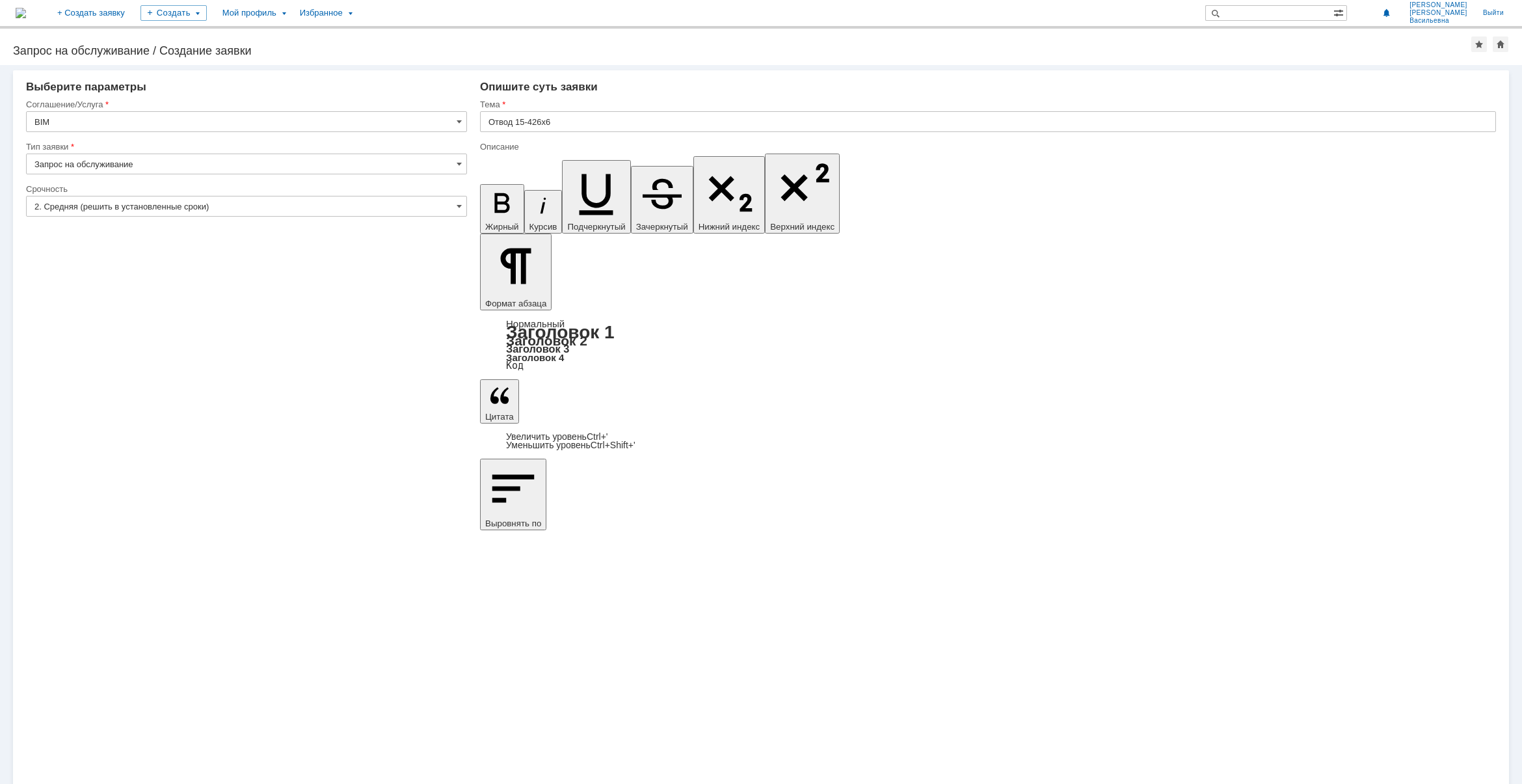
click at [551, 119] on input "Отвод 15-426х6" at bounding box center [988, 121] width 1016 height 21
drag, startPoint x: 551, startPoint y: 121, endPoint x: 517, endPoint y: 119, distance: 34.1
click at [517, 119] on input "Отвод 15-426х6" at bounding box center [988, 121] width 1016 height 21
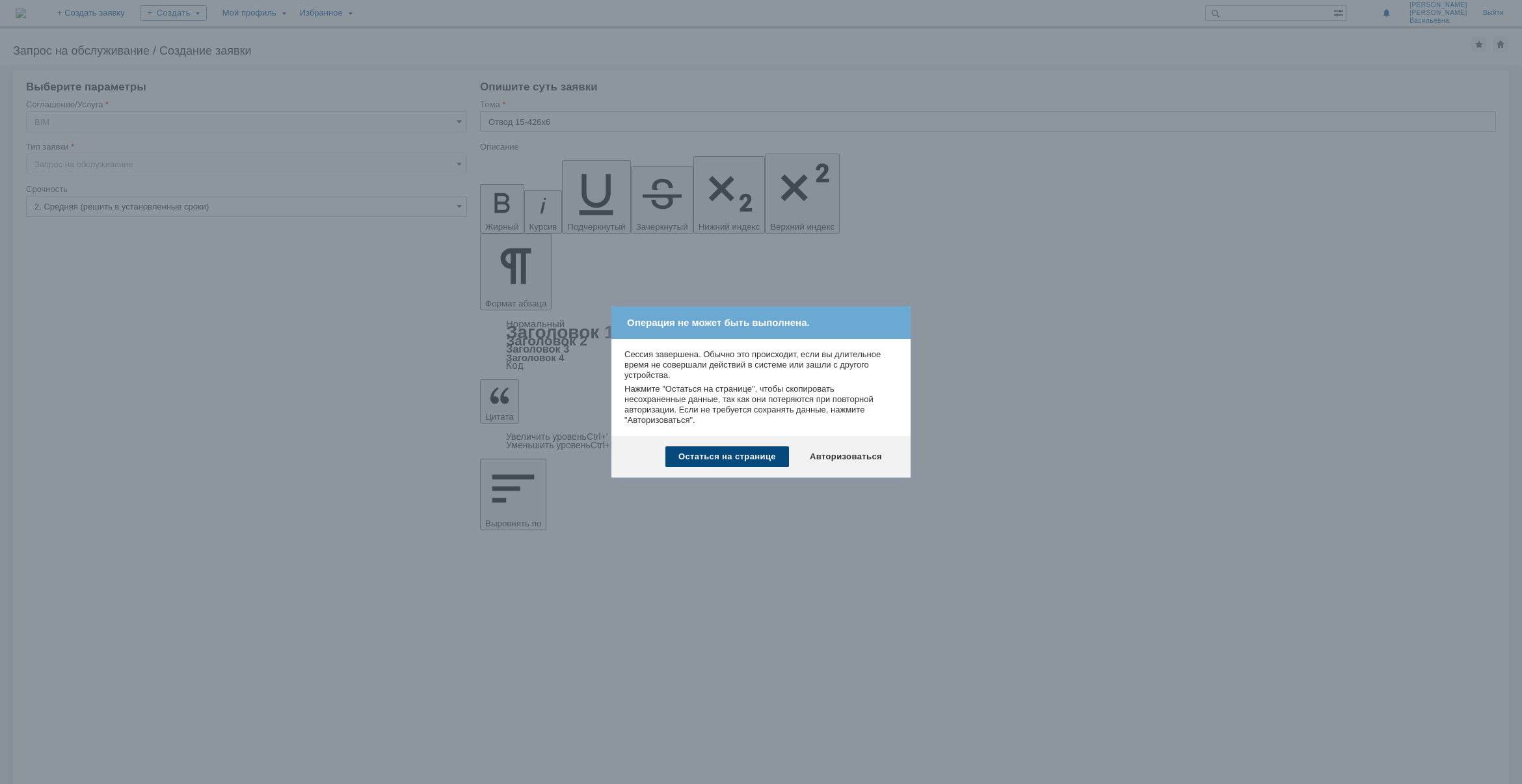
click at [745, 457] on div "Остаться на странице" at bounding box center [727, 457] width 124 height 21
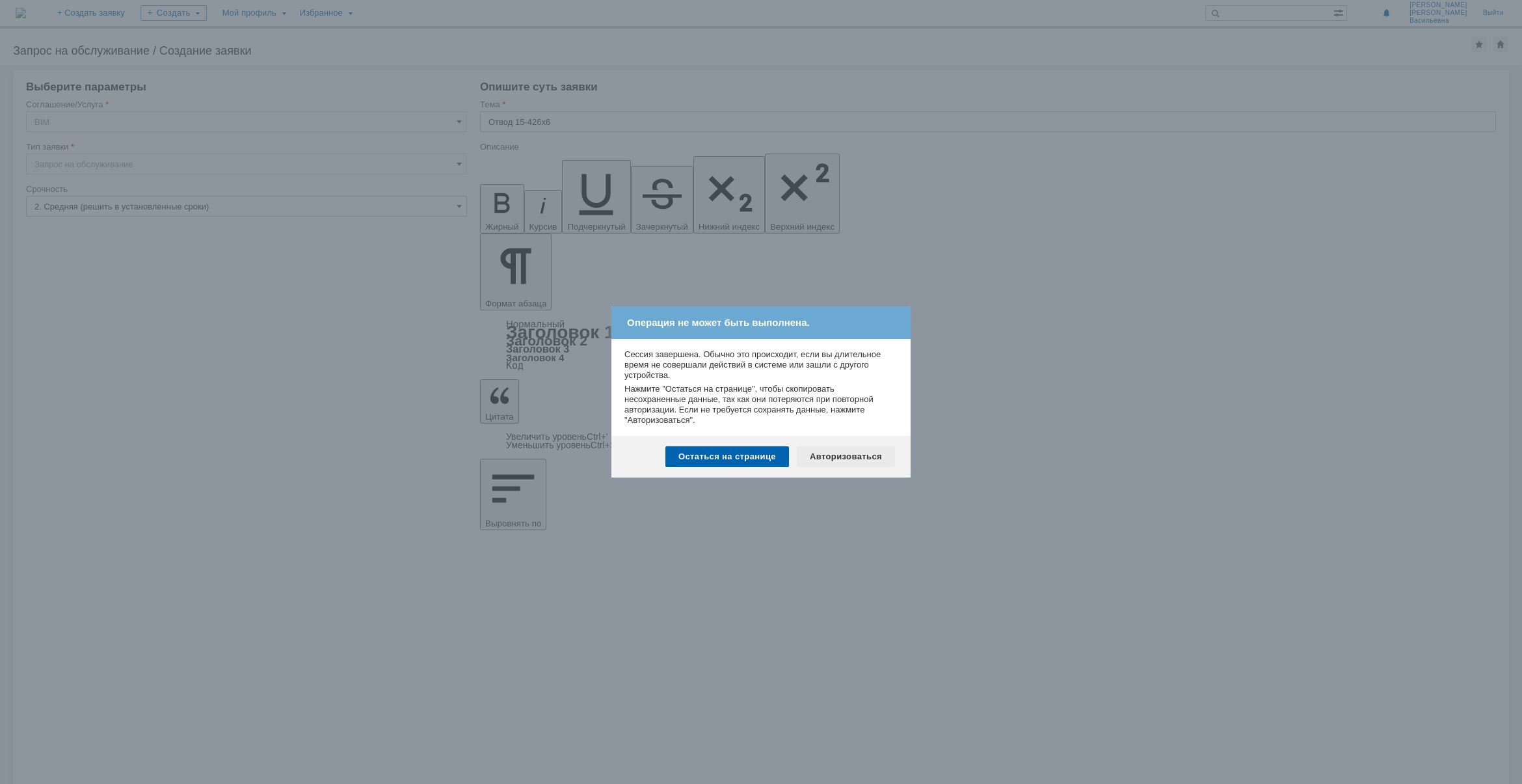
click at [872, 456] on div "Авторизоваться" at bounding box center [846, 457] width 98 height 21
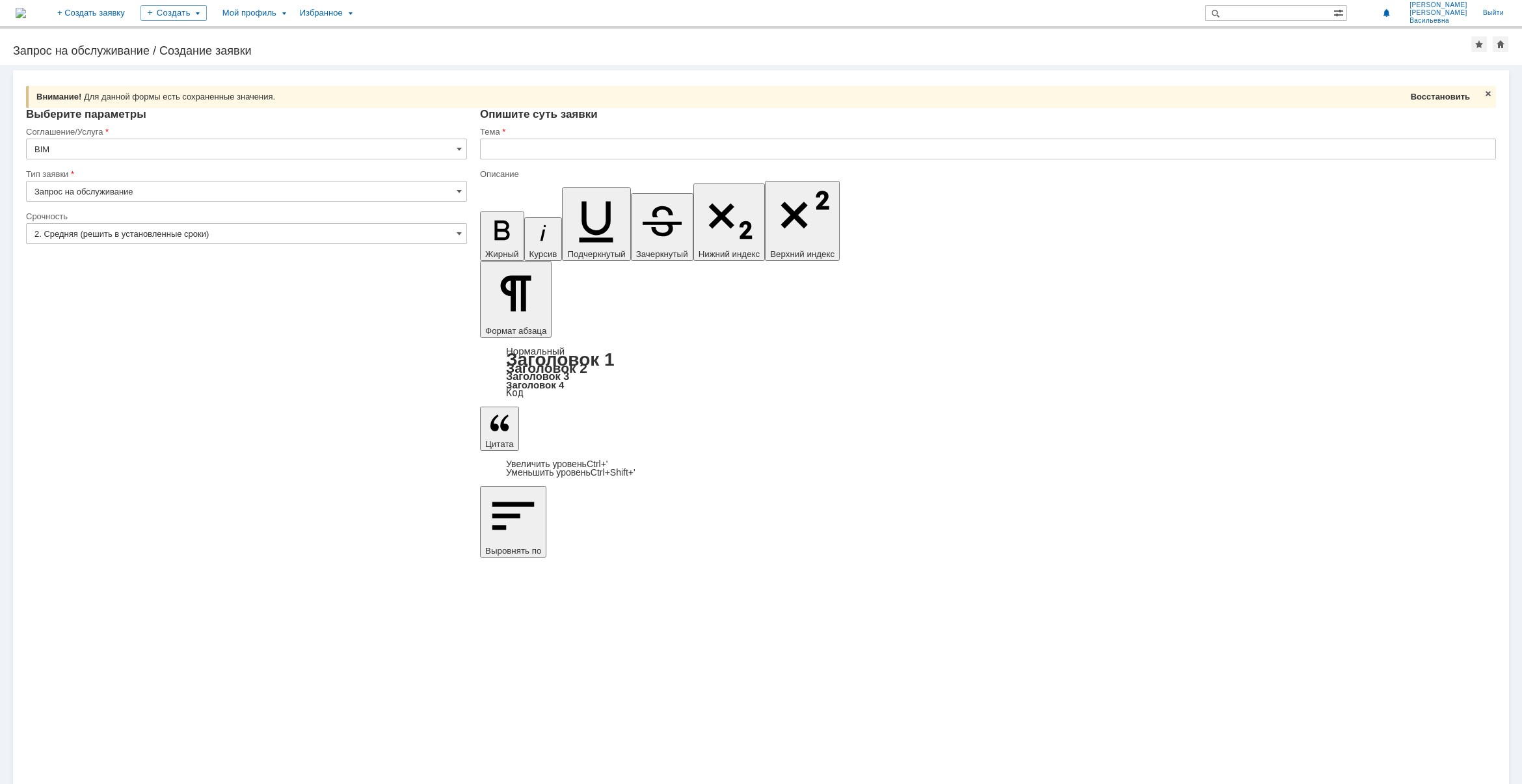
click at [1445, 93] on span "Восстановить" at bounding box center [1440, 97] width 59 height 10
type input "Отвод 15-426х6"
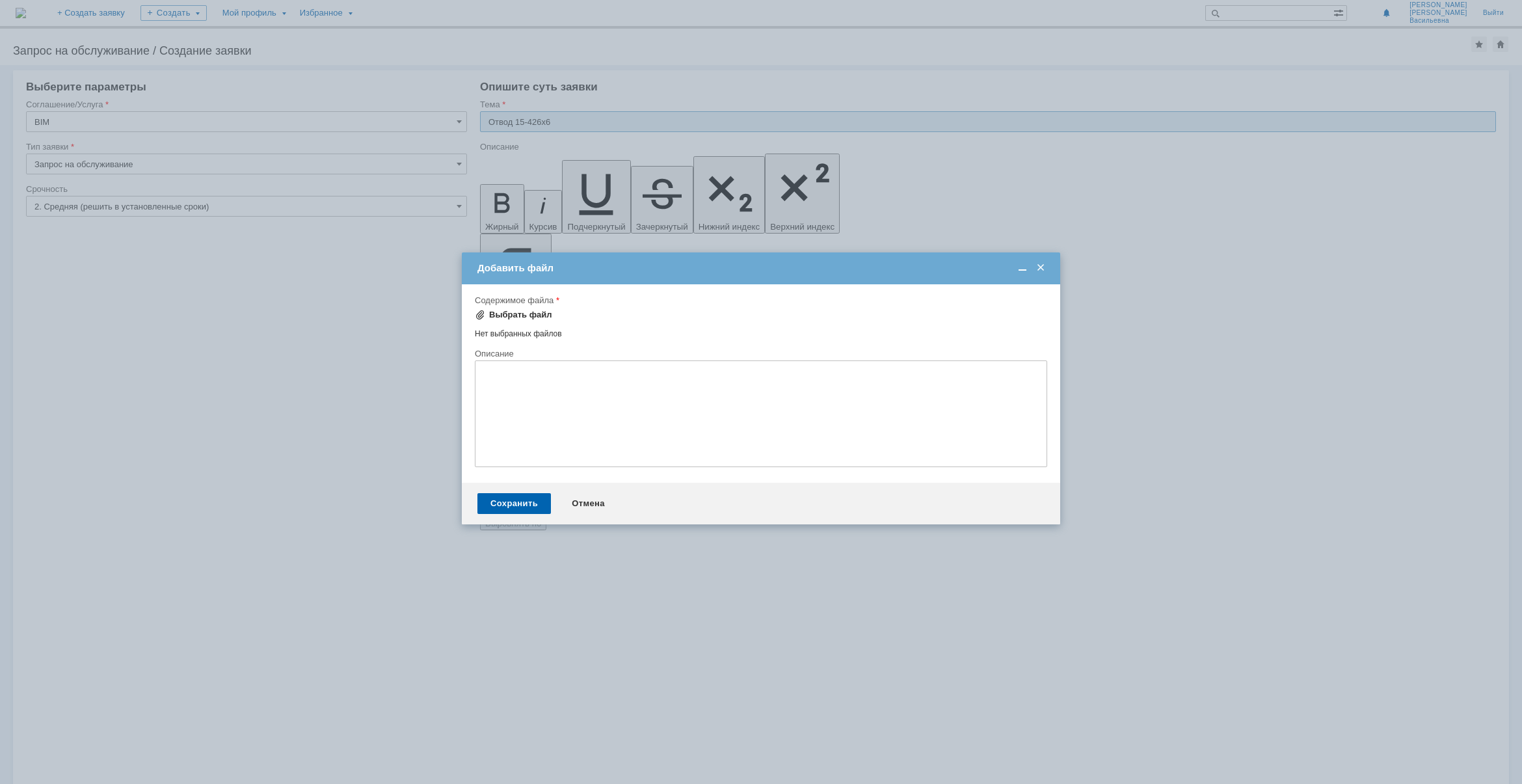
click at [493, 309] on div "Выбрать файл" at bounding box center [520, 314] width 63 height 10
click at [529, 514] on div "Сохранить" at bounding box center [515, 504] width 74 height 21
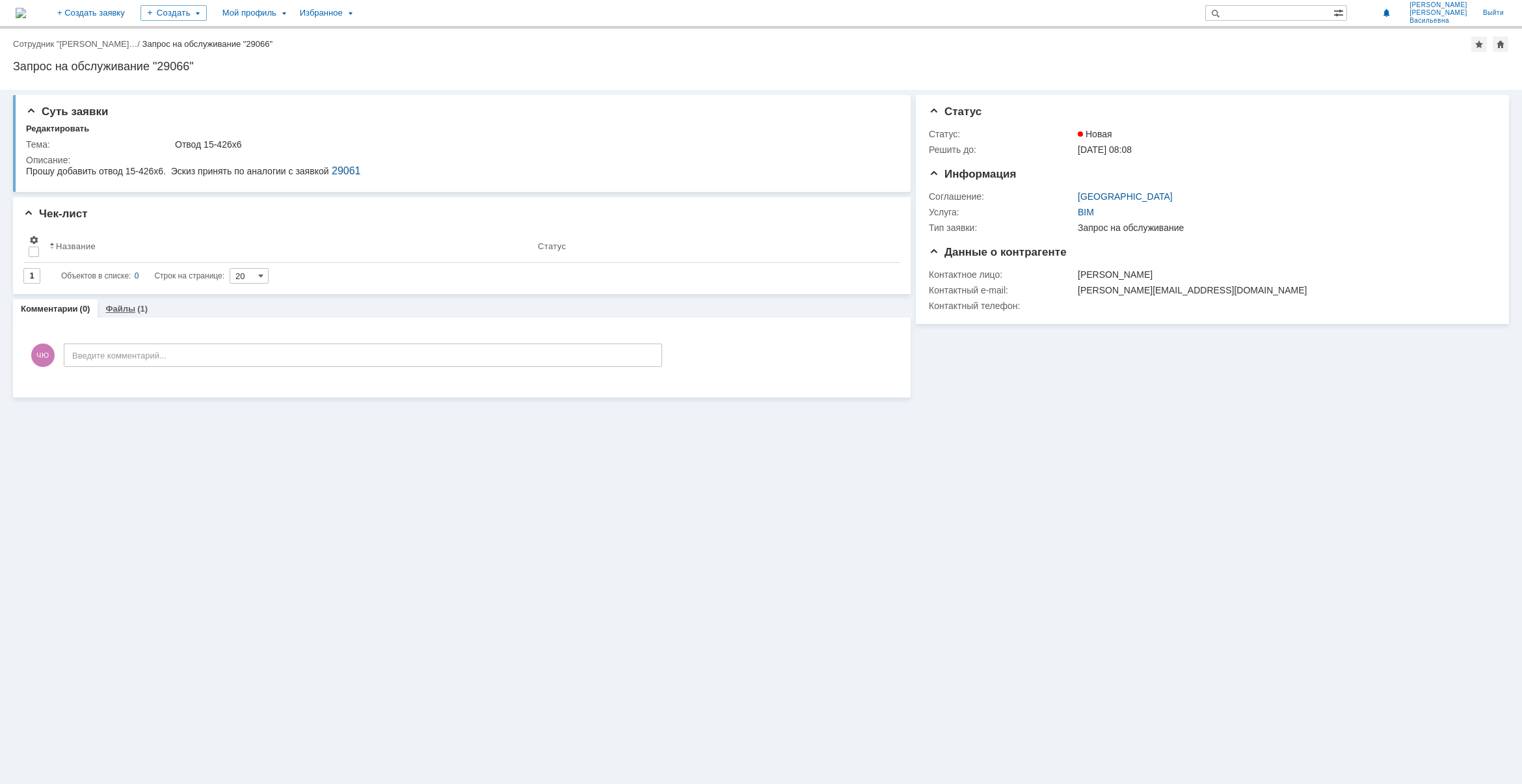
click at [124, 303] on link "Файлы" at bounding box center [120, 309] width 30 height 10
